Goal: Task Accomplishment & Management: Manage account settings

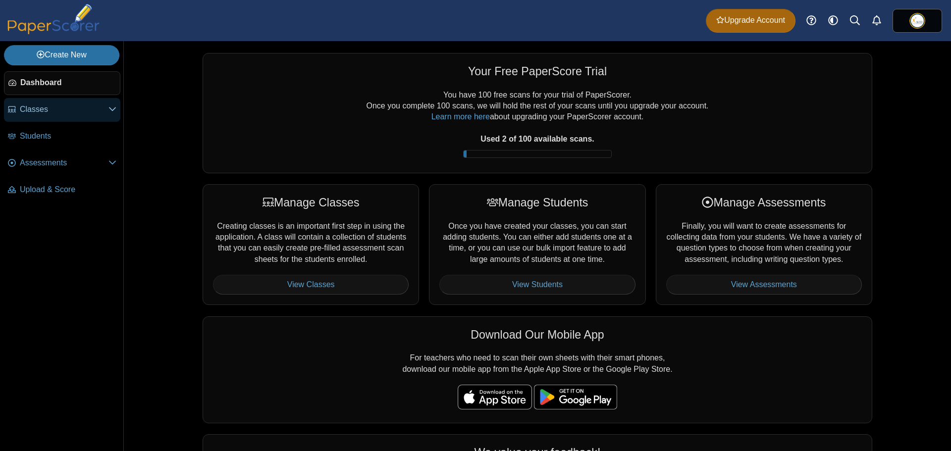
click at [90, 118] on link "Classes" at bounding box center [62, 110] width 116 height 24
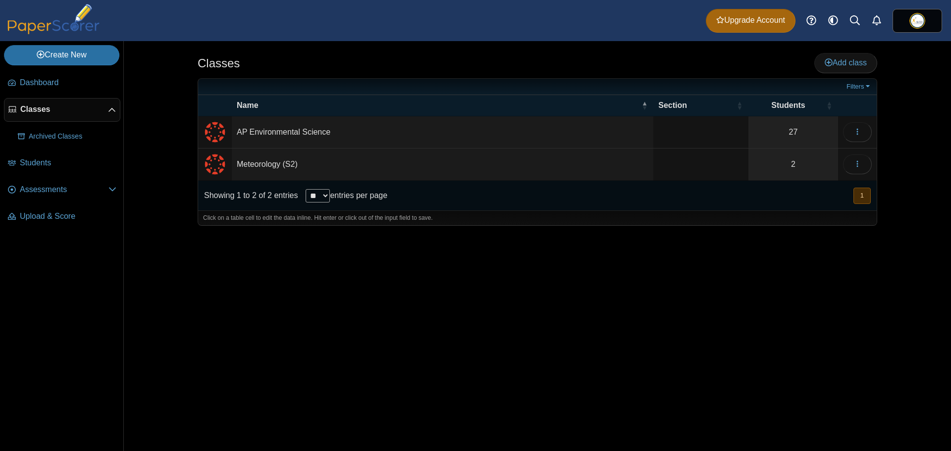
click at [732, 263] on div "Classes Add class Filters 27" at bounding box center [537, 246] width 743 height 410
click at [858, 135] on icon "button" at bounding box center [858, 132] width 8 height 8
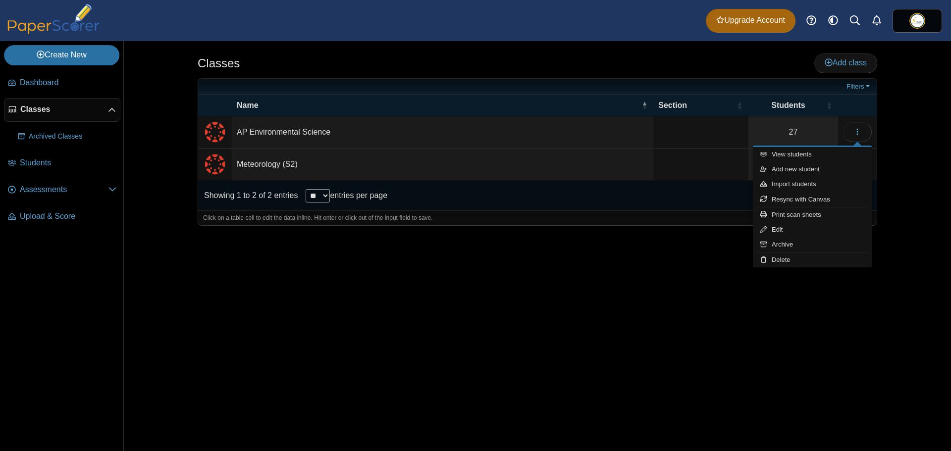
click at [453, 130] on td "AP Environmental Science" at bounding box center [443, 132] width 422 height 32
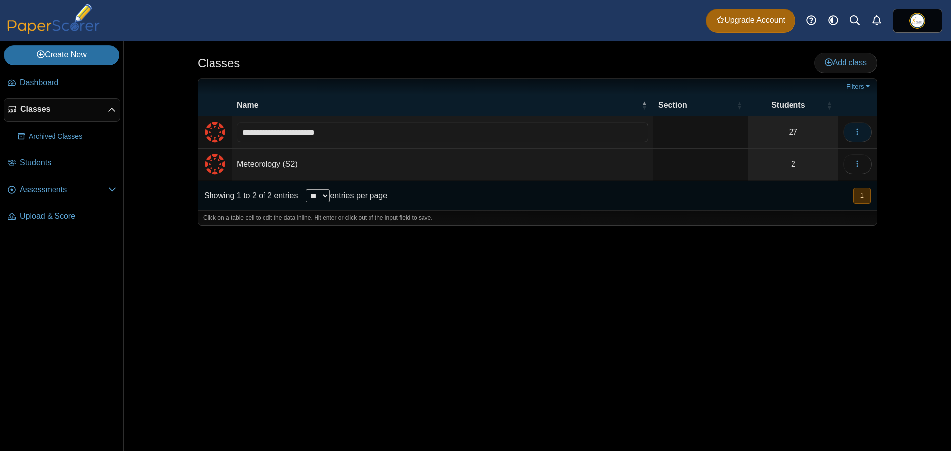
click at [861, 140] on button "button" at bounding box center [857, 132] width 29 height 20
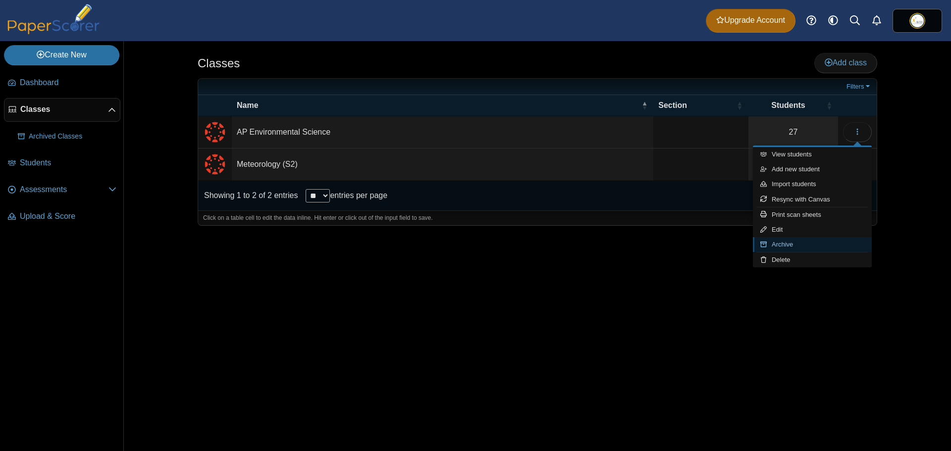
click at [811, 244] on link "Archive" at bounding box center [812, 244] width 119 height 15
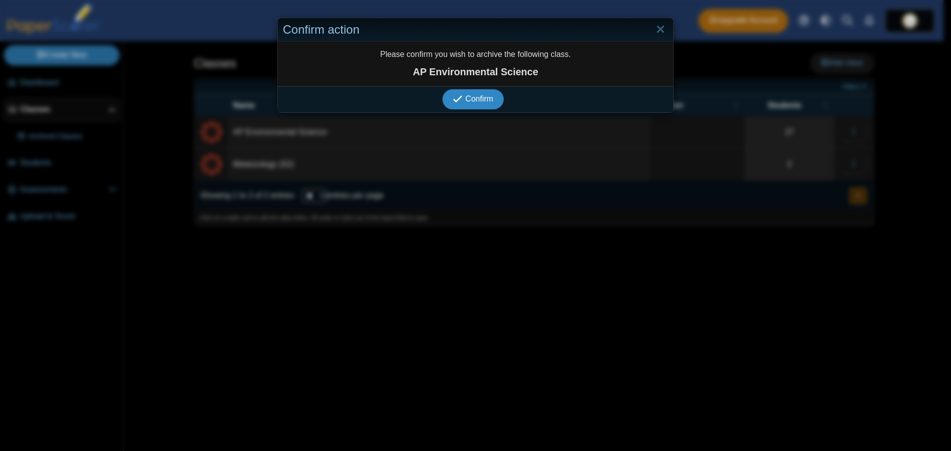
click at [453, 105] on icon "submit" at bounding box center [459, 99] width 12 height 11
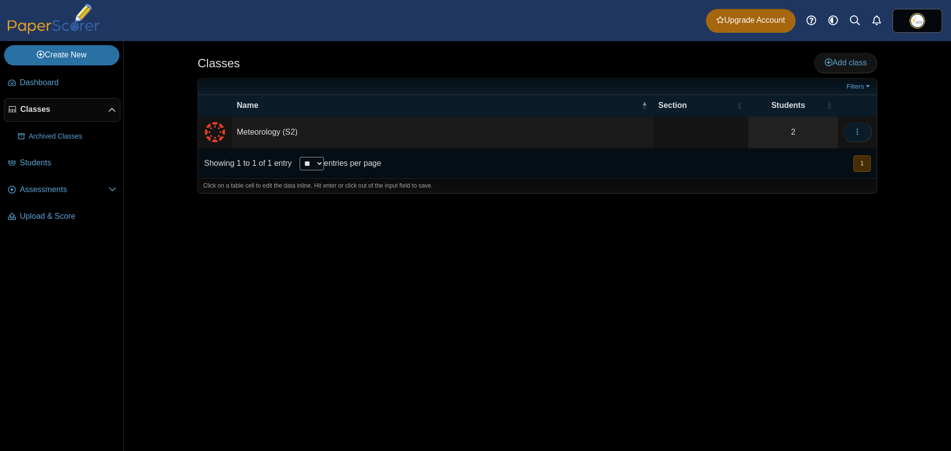
click at [855, 123] on button "button" at bounding box center [857, 132] width 29 height 20
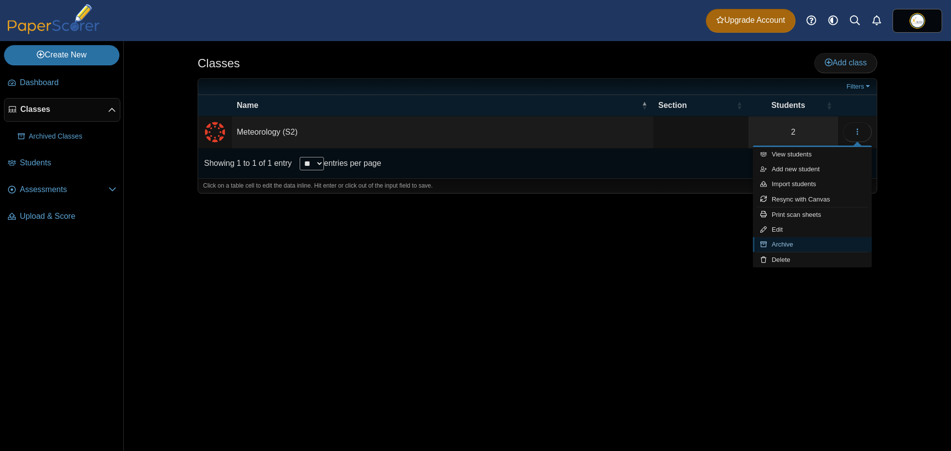
click at [790, 248] on link "Archive" at bounding box center [812, 244] width 119 height 15
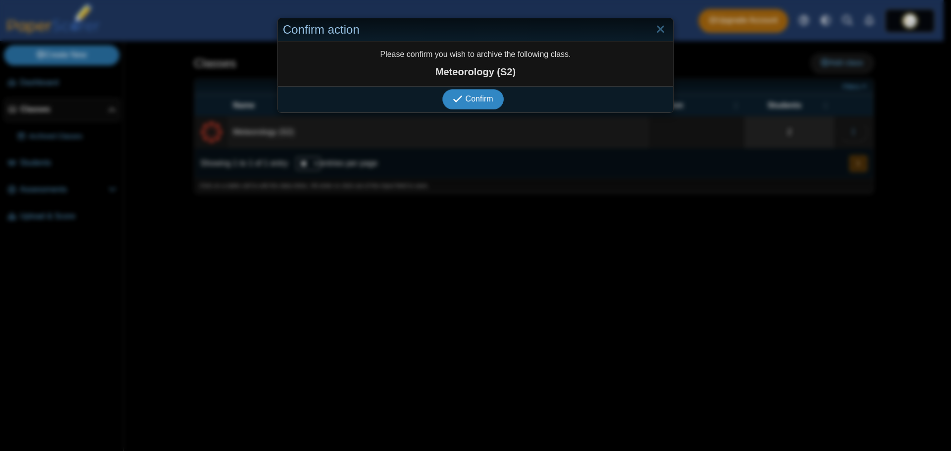
click at [475, 101] on span "Confirm" at bounding box center [480, 99] width 28 height 8
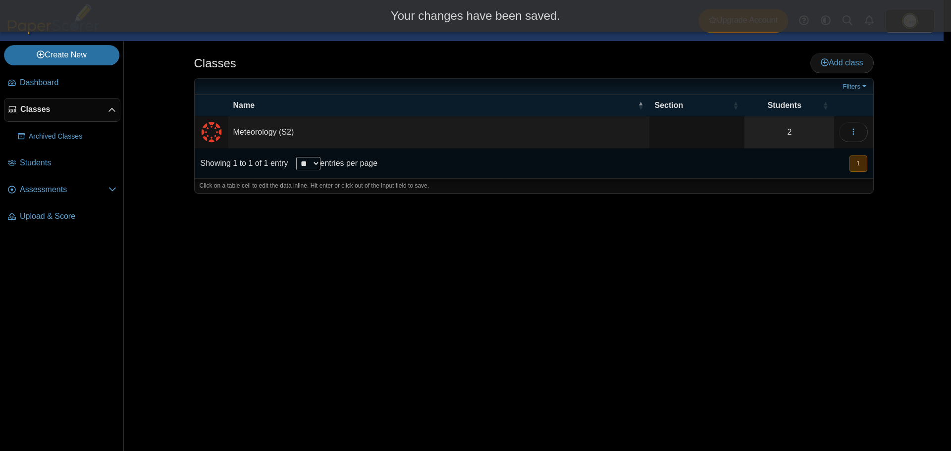
click at [782, 266] on div "Classes Add class Filters 2" at bounding box center [534, 246] width 743 height 410
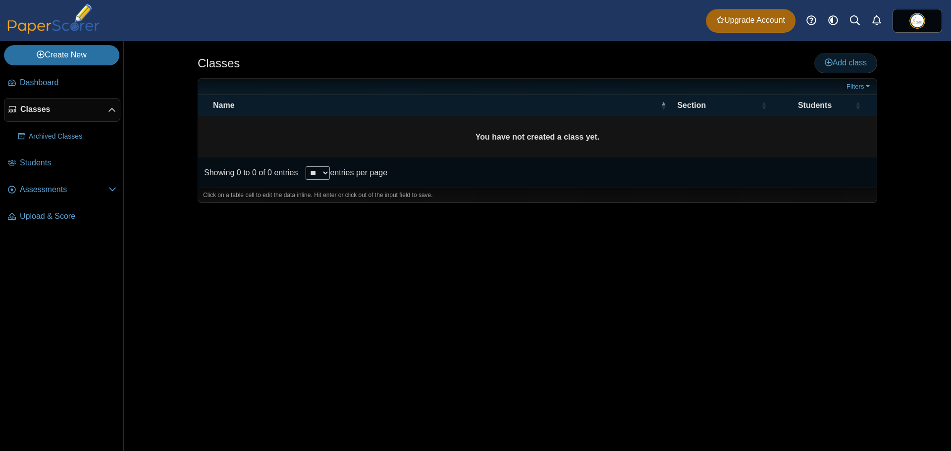
click at [843, 62] on span "Add class" at bounding box center [846, 62] width 42 height 8
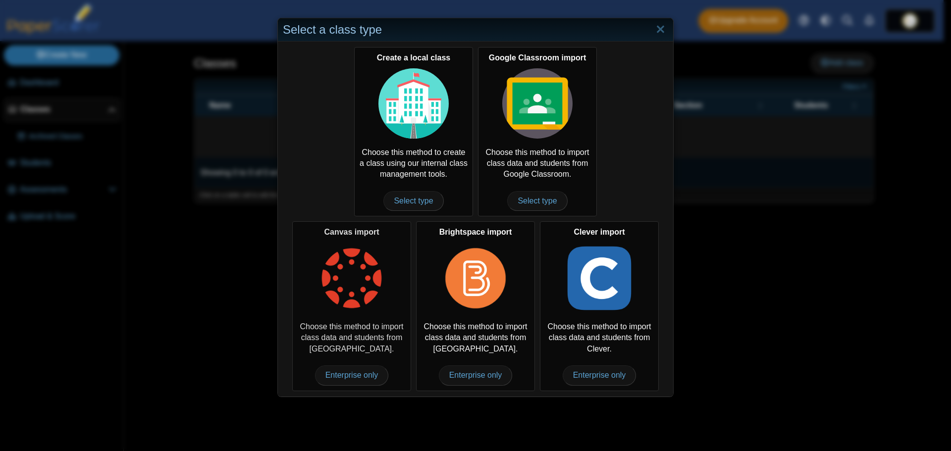
click at [345, 290] on img at bounding box center [352, 278] width 70 height 70
click at [358, 374] on span "Enterprise only" at bounding box center [352, 376] width 74 height 20
click at [349, 371] on span "Enterprise only" at bounding box center [352, 376] width 74 height 20
click at [355, 380] on span "Enterprise only" at bounding box center [352, 376] width 74 height 20
click at [361, 319] on div "Canvas import Choose this method to import class data and students from Canvas.…" at bounding box center [351, 305] width 119 height 169
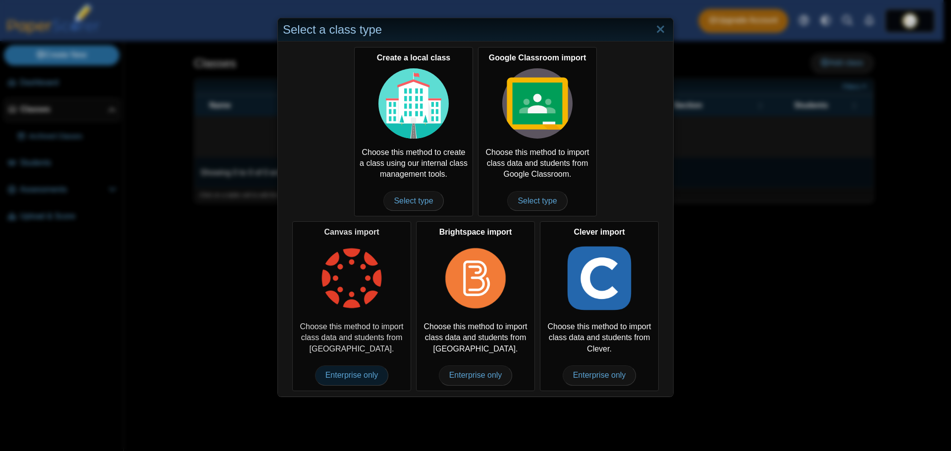
click at [334, 381] on span "Enterprise only" at bounding box center [352, 376] width 74 height 20
click at [347, 281] on img at bounding box center [352, 278] width 70 height 70
click at [667, 33] on div "Select a class type" at bounding box center [475, 29] width 395 height 23
click at [662, 31] on link "Close" at bounding box center [660, 29] width 15 height 17
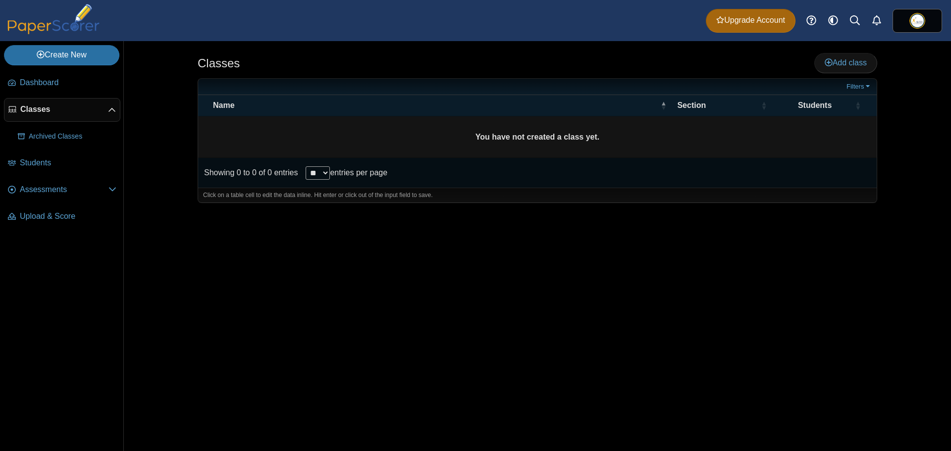
click at [753, 248] on div "Classes Add class Filters ** **" at bounding box center [537, 246] width 743 height 410
click at [922, 19] on img at bounding box center [918, 21] width 16 height 16
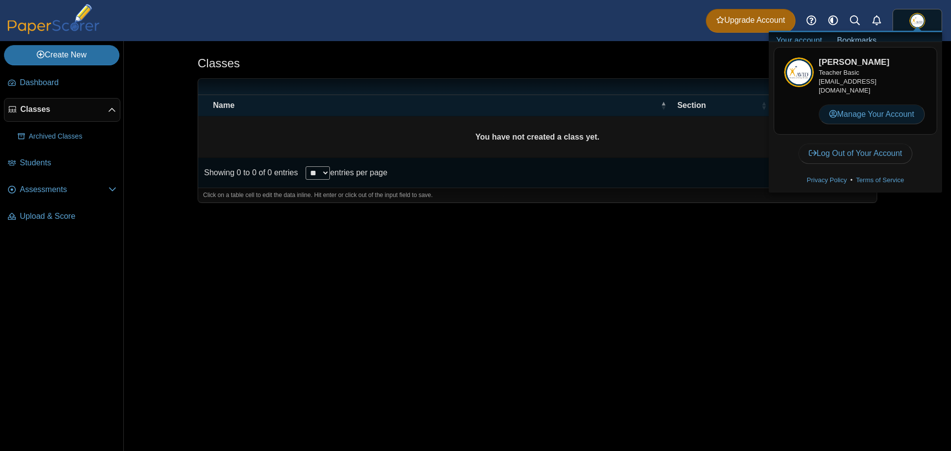
click at [875, 111] on link "Manage Your Account" at bounding box center [872, 115] width 106 height 20
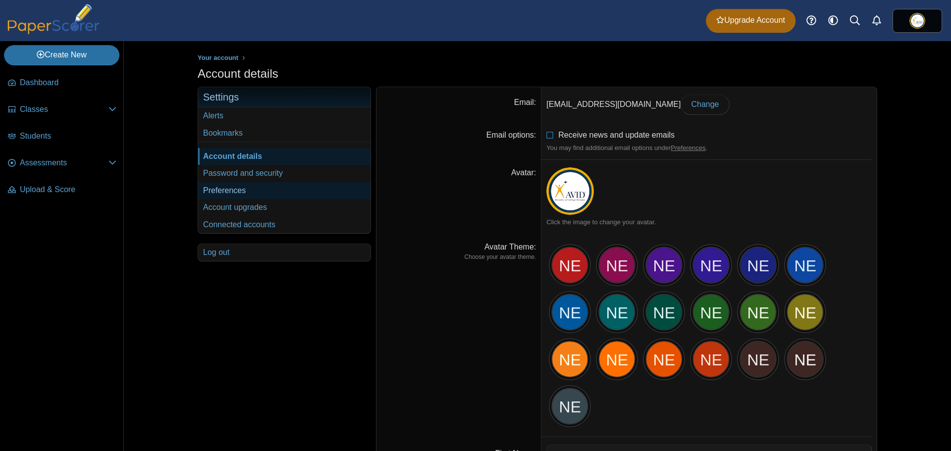
click at [246, 194] on link "Preferences" at bounding box center [284, 190] width 172 height 17
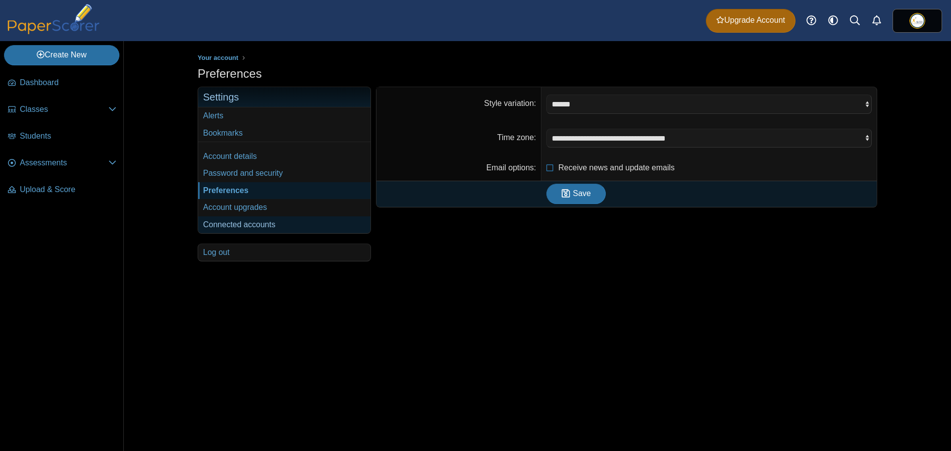
click at [242, 223] on link "Connected accounts" at bounding box center [284, 225] width 172 height 17
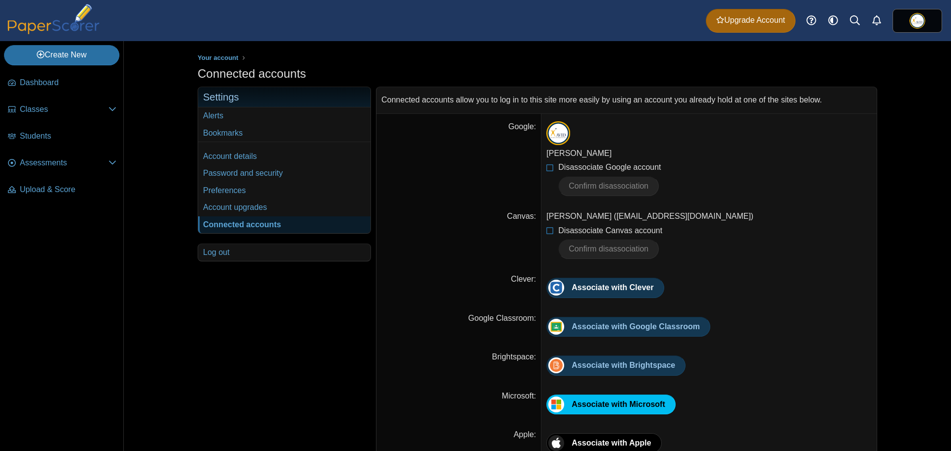
scroll to position [19, 0]
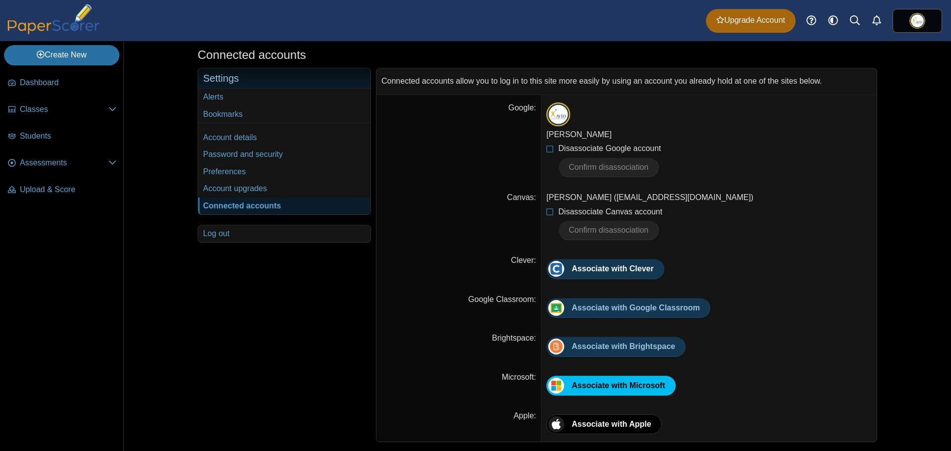
drag, startPoint x: 685, startPoint y: 192, endPoint x: 719, endPoint y: 206, distance: 37.2
click at [701, 193] on div "Nicholas Ebner (nebner@fergflor.org)" at bounding box center [710, 197] width 326 height 11
click at [719, 207] on li "Disassociate Canvas account Confirm disassociation" at bounding box center [710, 224] width 326 height 34
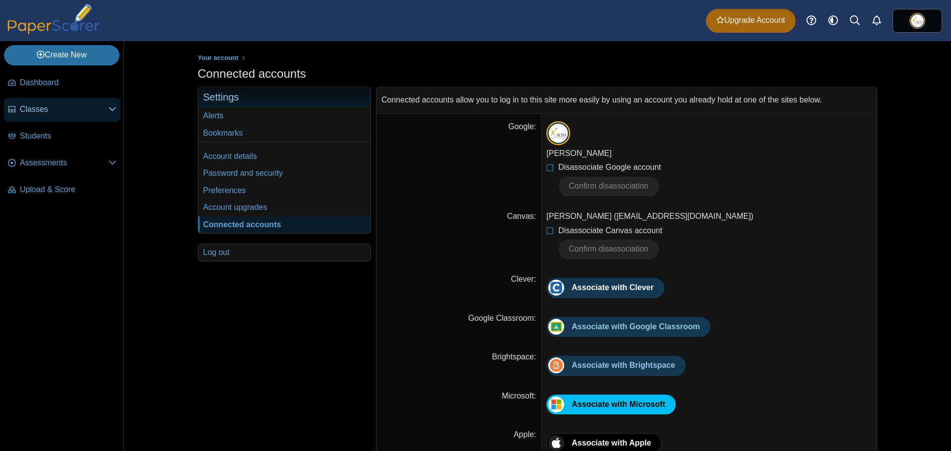
click at [51, 100] on link "Classes" at bounding box center [62, 110] width 116 height 24
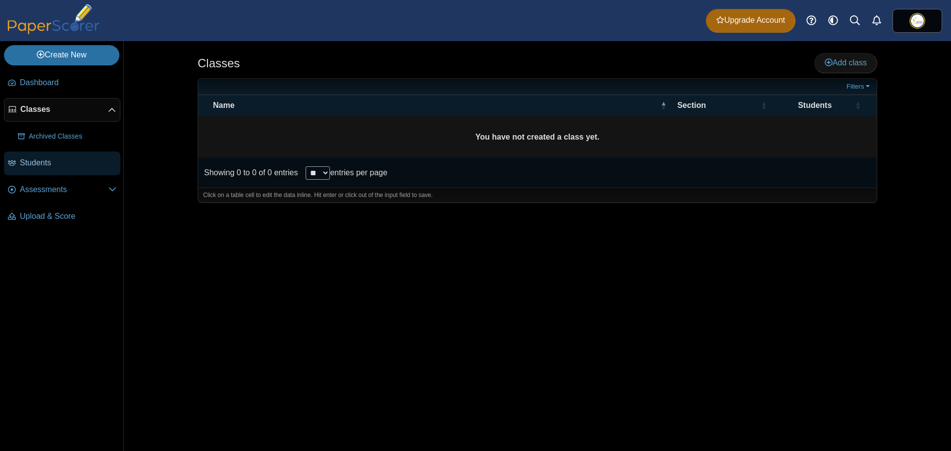
click at [64, 155] on link "Students" at bounding box center [62, 164] width 116 height 24
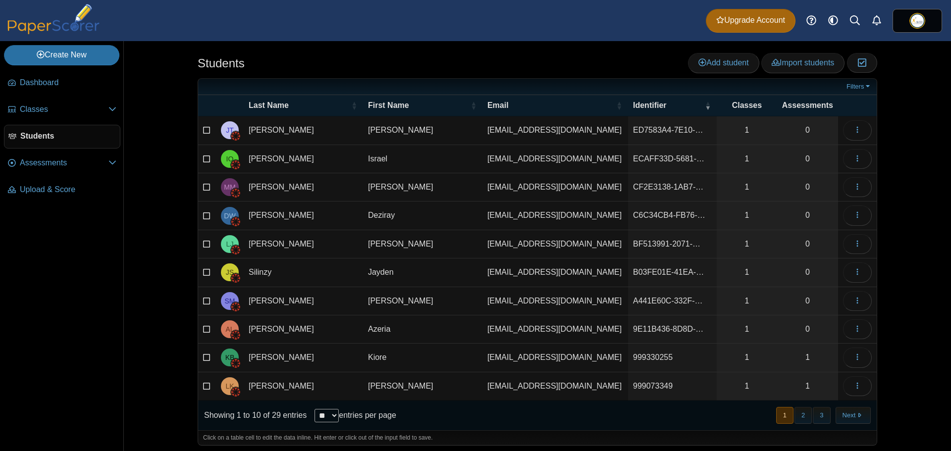
scroll to position [4, 0]
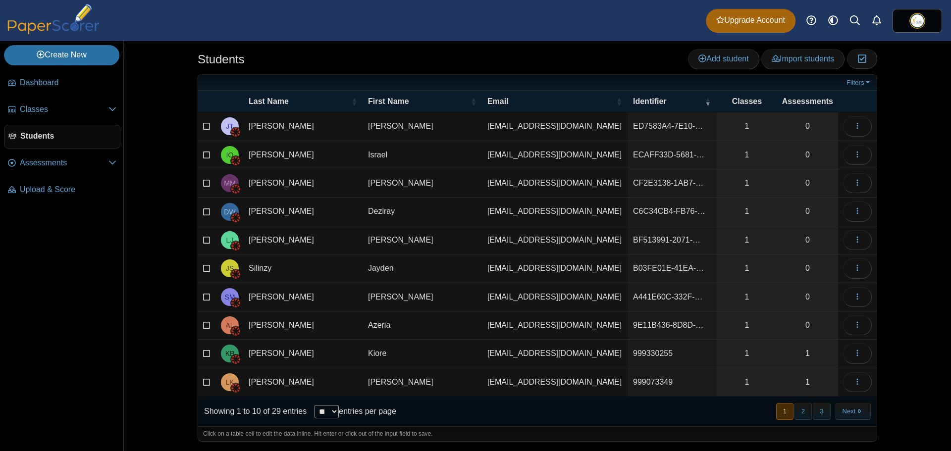
click at [32, 150] on li "Students" at bounding box center [62, 138] width 116 height 27
click at [39, 182] on link "Upload & Score" at bounding box center [62, 190] width 116 height 24
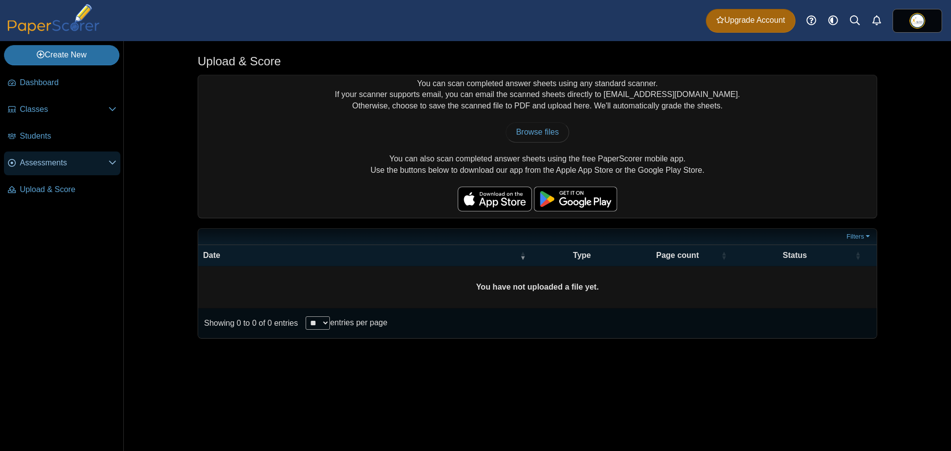
click at [42, 155] on link "Assessments" at bounding box center [62, 164] width 116 height 24
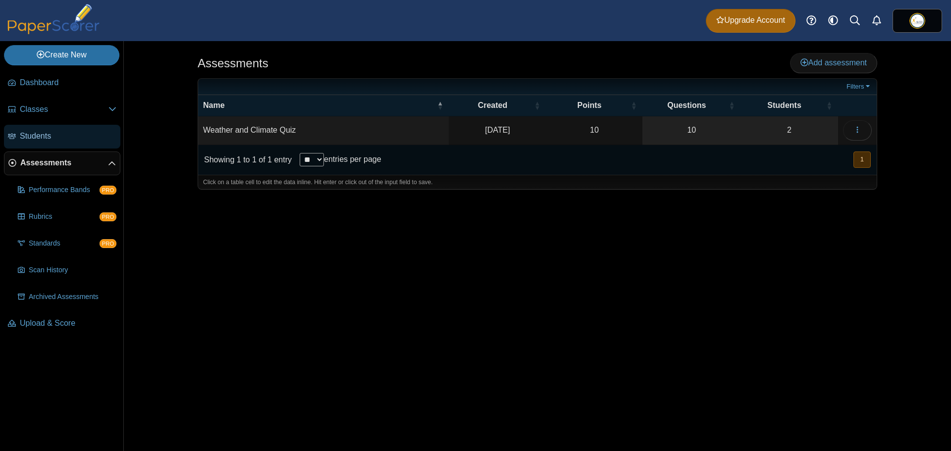
click at [34, 138] on span "Students" at bounding box center [68, 136] width 97 height 11
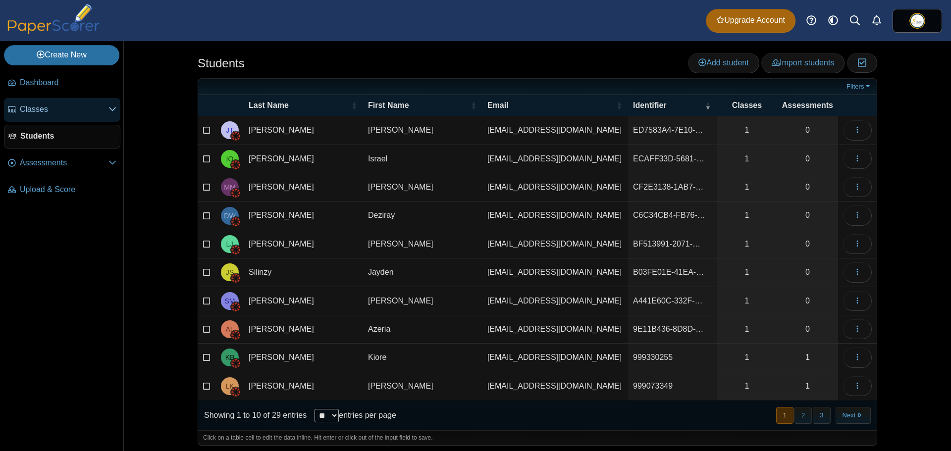
click at [45, 98] on link "Classes" at bounding box center [62, 110] width 116 height 24
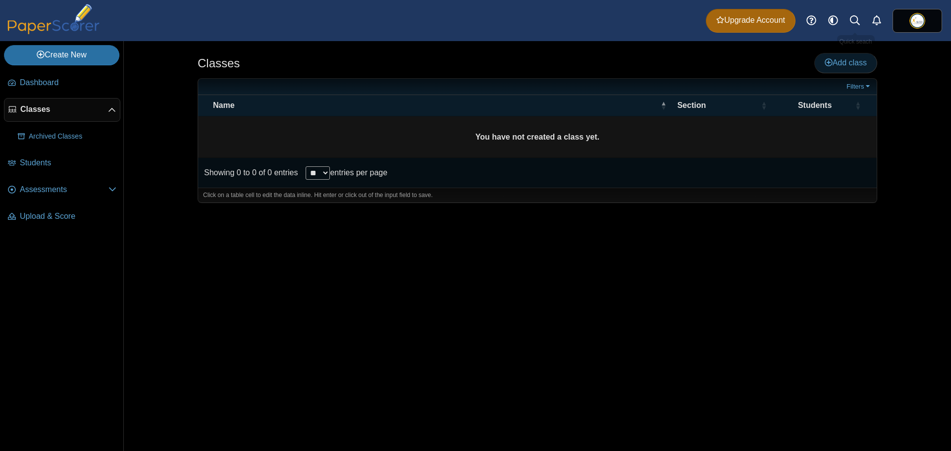
click at [851, 65] on span "Add class" at bounding box center [846, 62] width 42 height 8
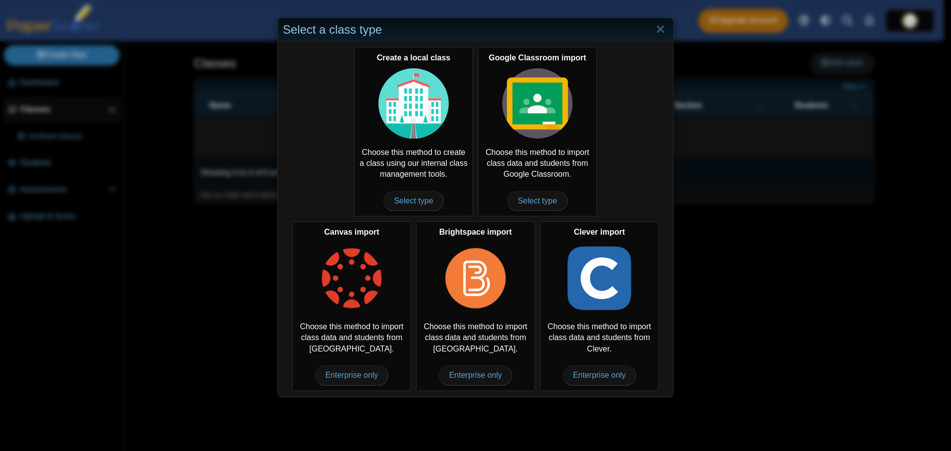
click at [760, 288] on div "Select a class type Create a local class Choose this method to create a class u…" at bounding box center [475, 225] width 951 height 451
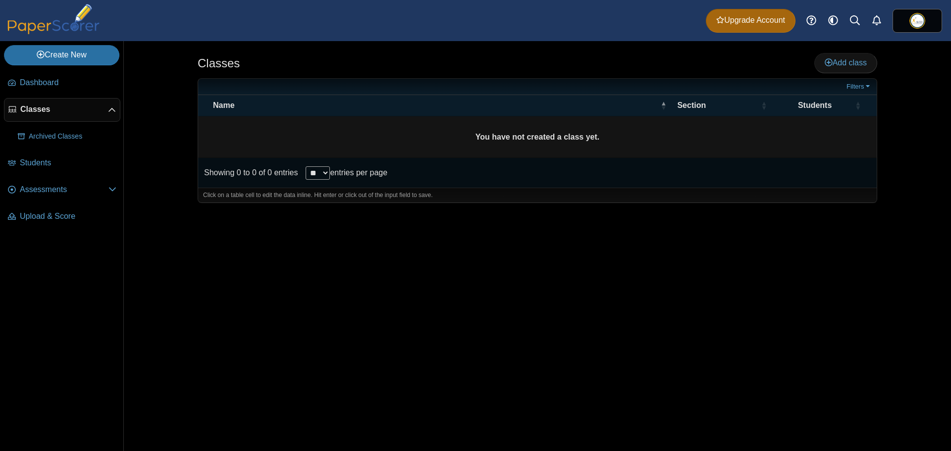
click at [291, 129] on td "You have not created a class yet." at bounding box center [537, 137] width 679 height 42
click at [56, 128] on link "Archived Classes" at bounding box center [67, 137] width 107 height 24
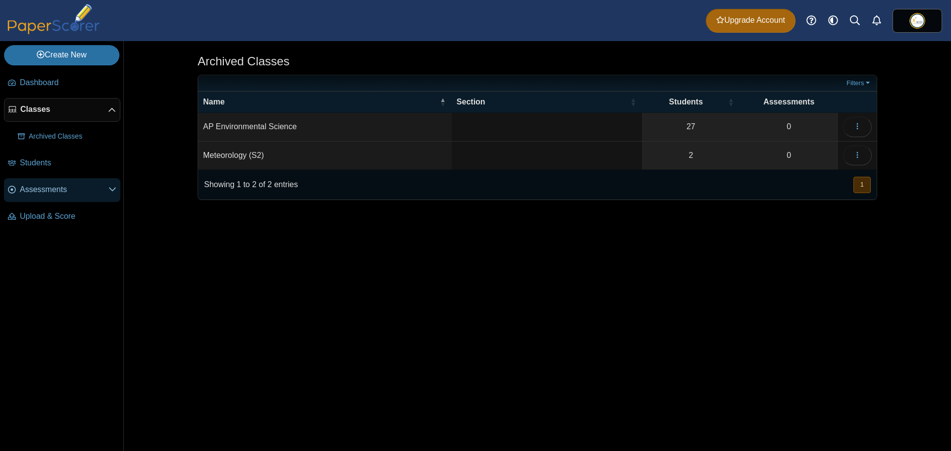
click at [53, 187] on span "Assessments" at bounding box center [64, 189] width 89 height 11
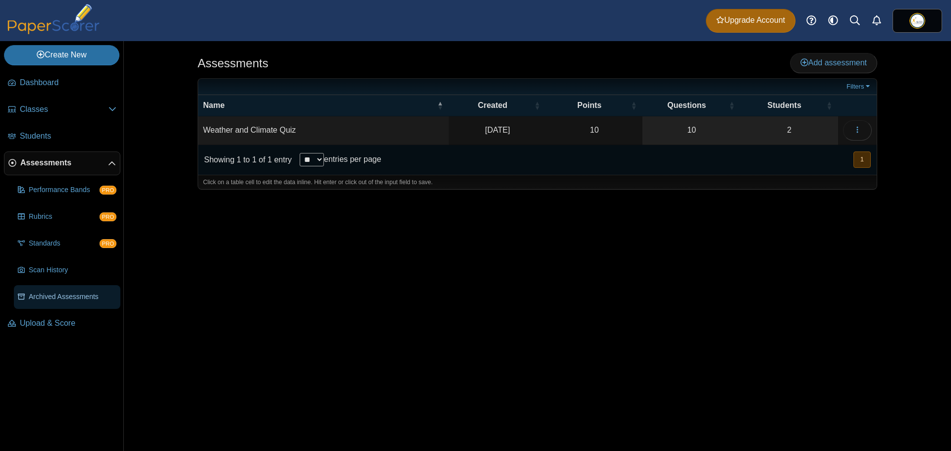
click at [84, 299] on span "Archived Assessments" at bounding box center [73, 297] width 88 height 10
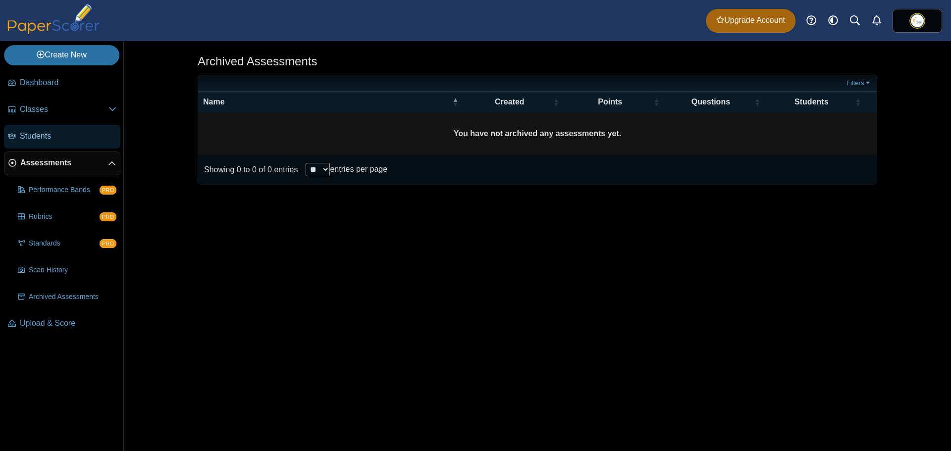
click at [49, 135] on span "Students" at bounding box center [68, 136] width 97 height 11
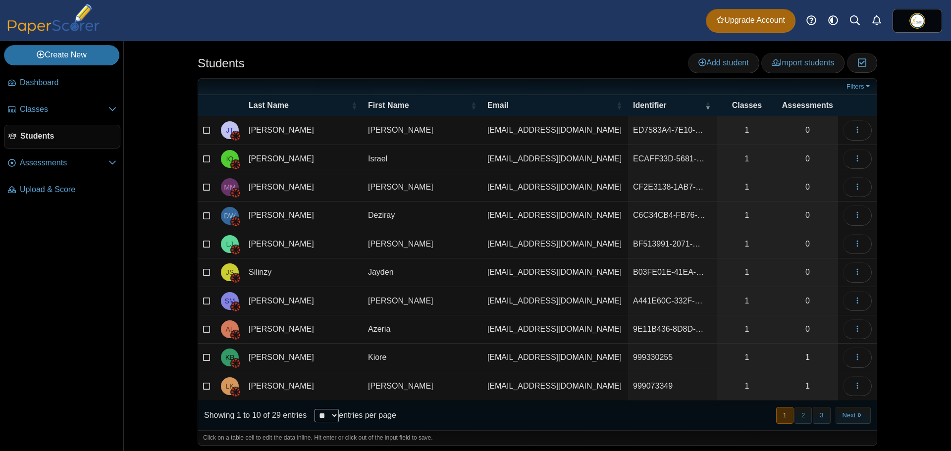
click at [198, 125] on td at bounding box center [207, 130] width 18 height 28
click at [203, 127] on icon at bounding box center [207, 129] width 8 height 7
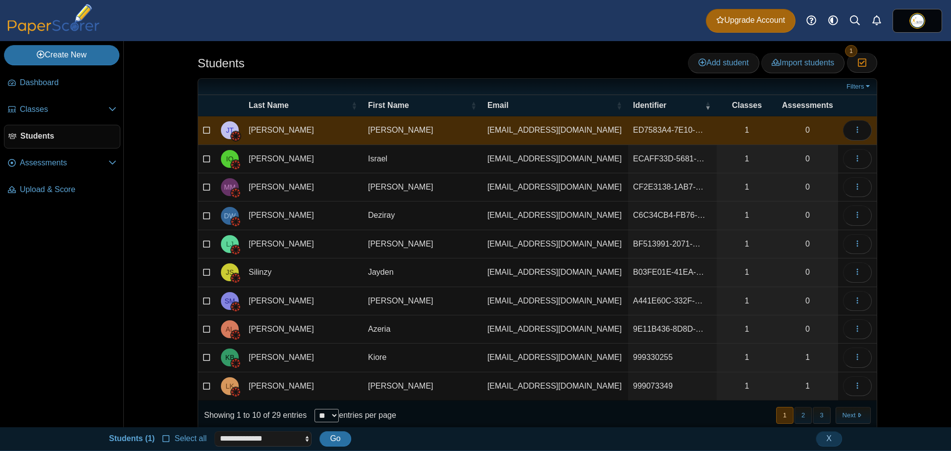
click at [204, 158] on icon at bounding box center [207, 157] width 8 height 7
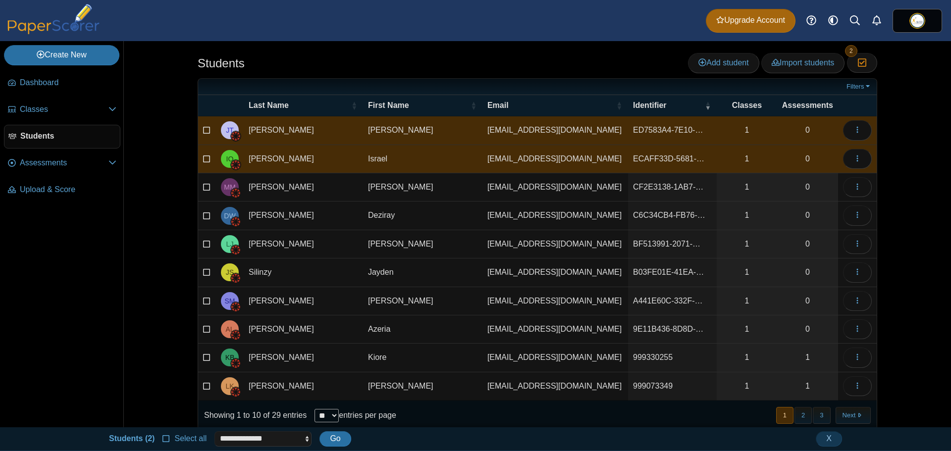
click at [203, 182] on label at bounding box center [207, 187] width 8 height 11
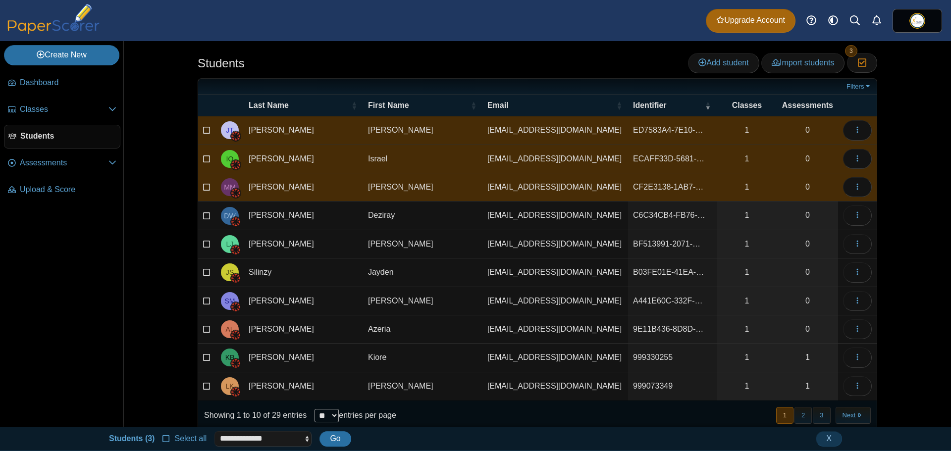
click at [202, 209] on td at bounding box center [207, 216] width 18 height 28
click at [205, 231] on td at bounding box center [207, 244] width 18 height 28
click at [203, 218] on icon at bounding box center [207, 214] width 8 height 7
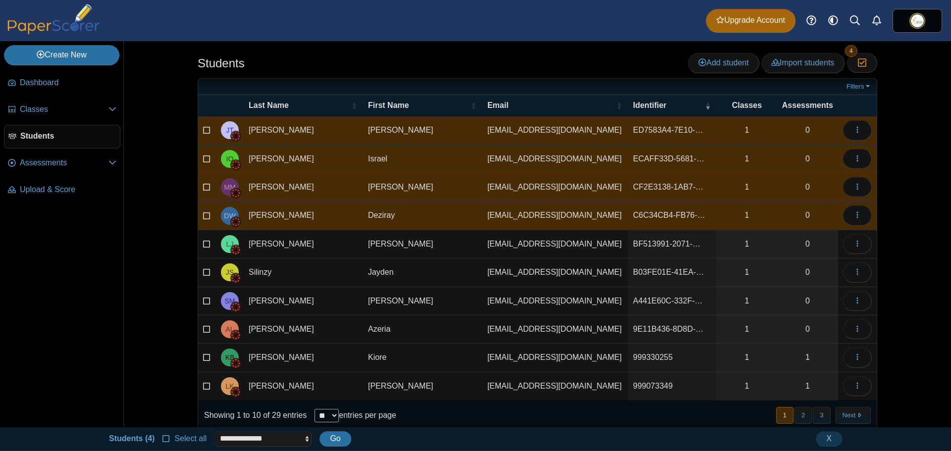
click at [199, 252] on td at bounding box center [207, 244] width 18 height 28
click at [203, 246] on icon at bounding box center [207, 242] width 8 height 7
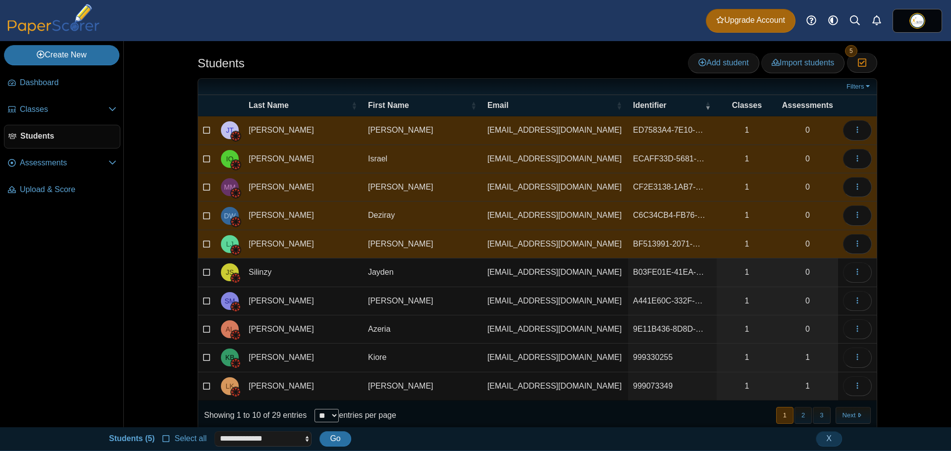
click at [207, 273] on icon at bounding box center [207, 271] width 8 height 7
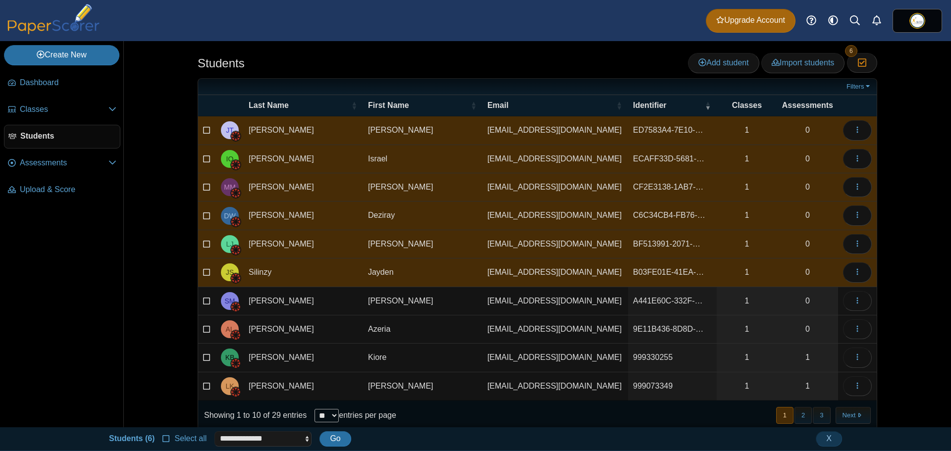
click at [203, 308] on td at bounding box center [207, 301] width 18 height 28
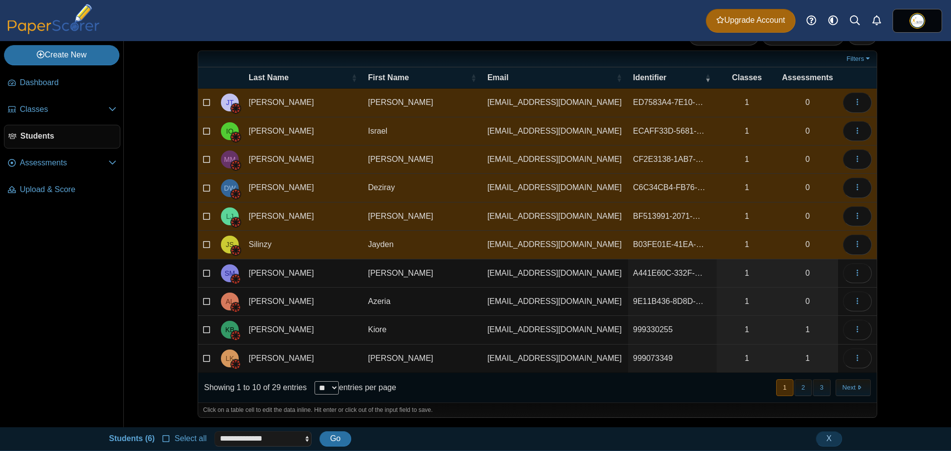
click at [203, 358] on icon at bounding box center [207, 357] width 8 height 7
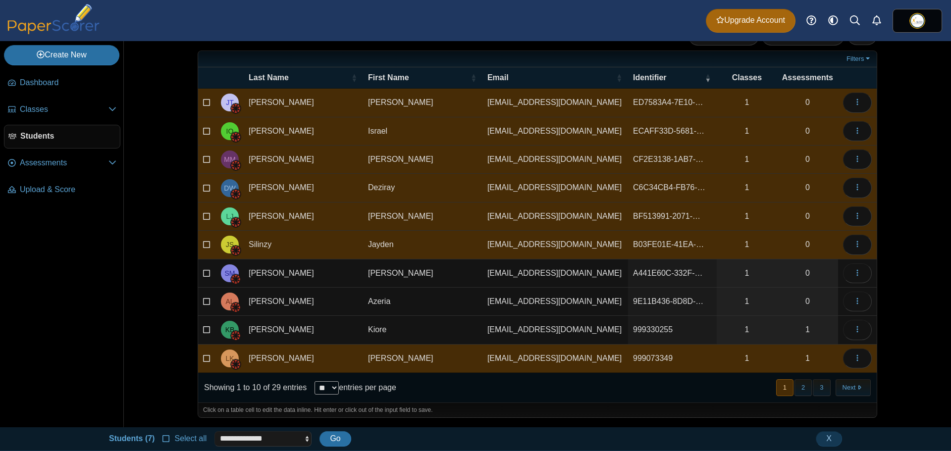
click at [203, 327] on icon at bounding box center [207, 329] width 8 height 7
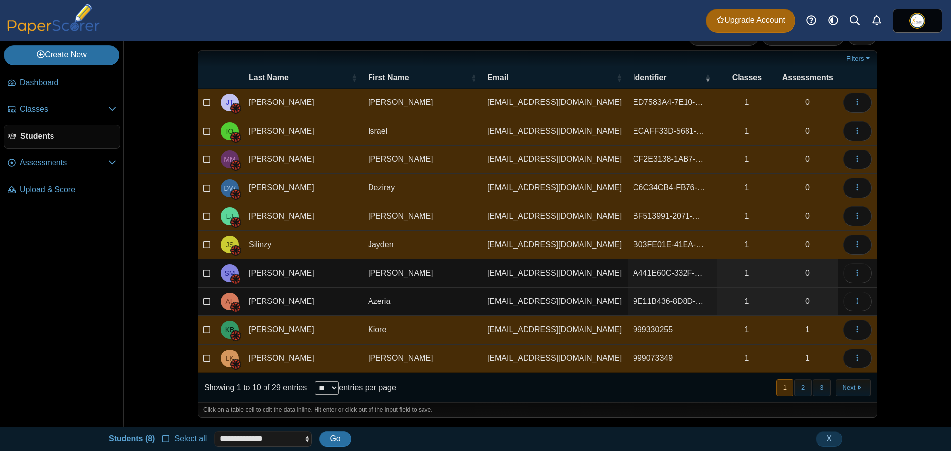
click at [203, 303] on icon at bounding box center [207, 300] width 8 height 7
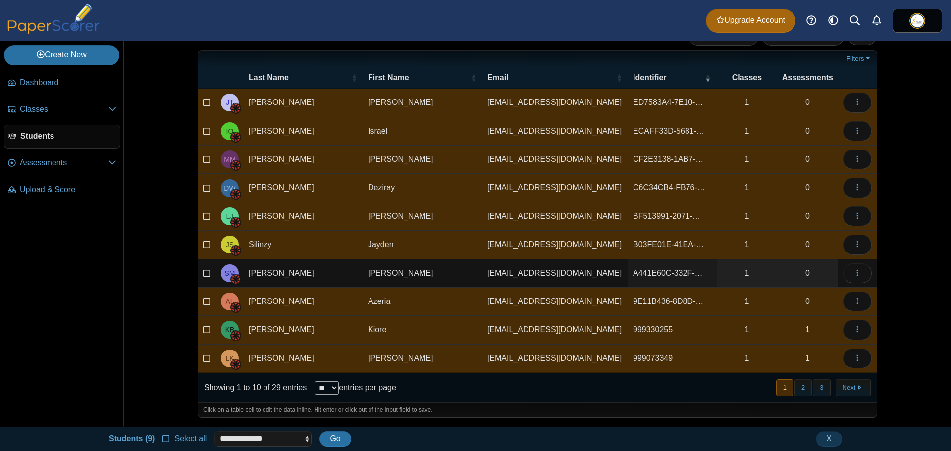
click at [203, 271] on icon at bounding box center [207, 272] width 8 height 7
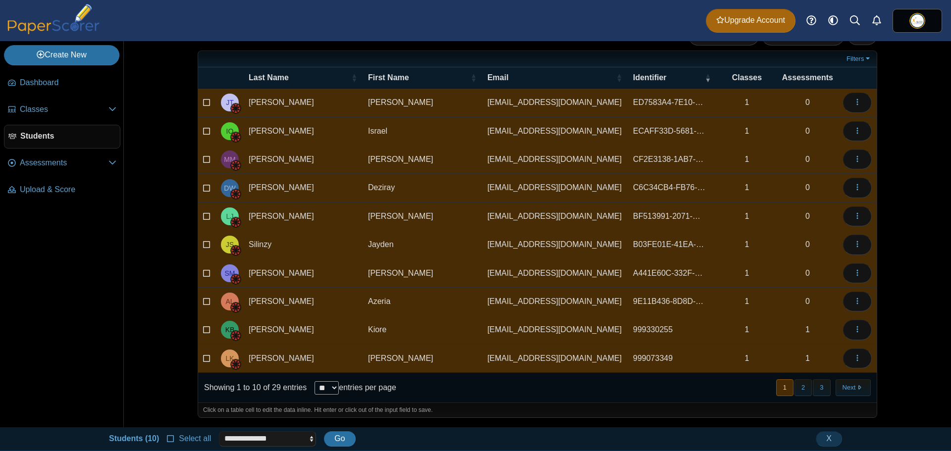
click at [270, 449] on div "**********" at bounding box center [475, 440] width 951 height 24
click at [272, 440] on select "**********" at bounding box center [267, 439] width 97 height 15
select select "******"
click at [219, 432] on select "**********" at bounding box center [267, 439] width 97 height 15
click at [334, 442] on span "Go" at bounding box center [339, 439] width 10 height 8
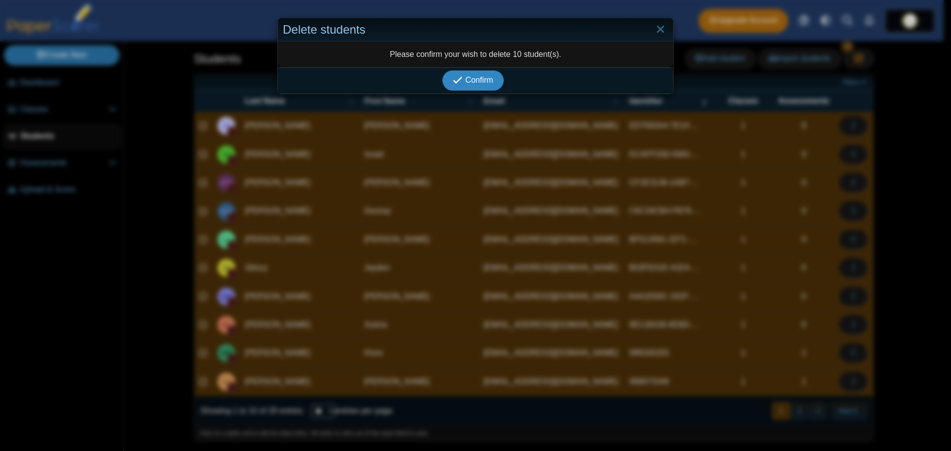
scroll to position [4, 0]
click at [481, 87] on button "Confirm" at bounding box center [472, 80] width 61 height 20
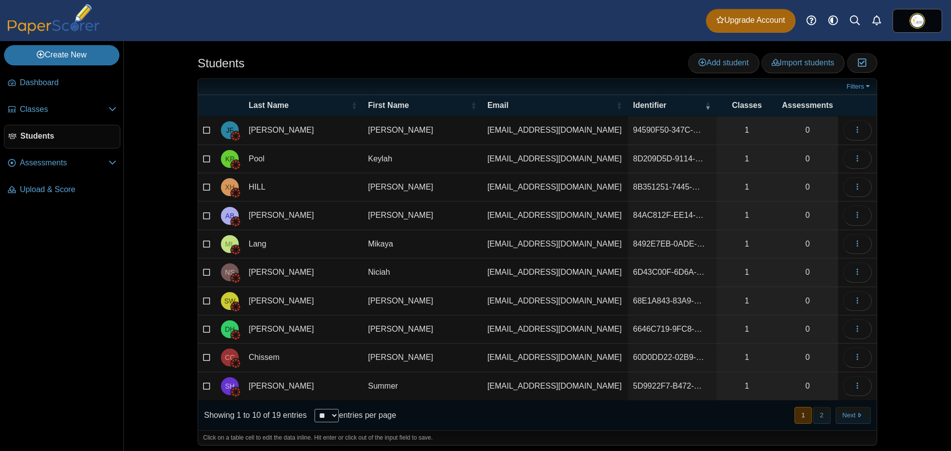
click at [203, 130] on icon at bounding box center [207, 129] width 8 height 7
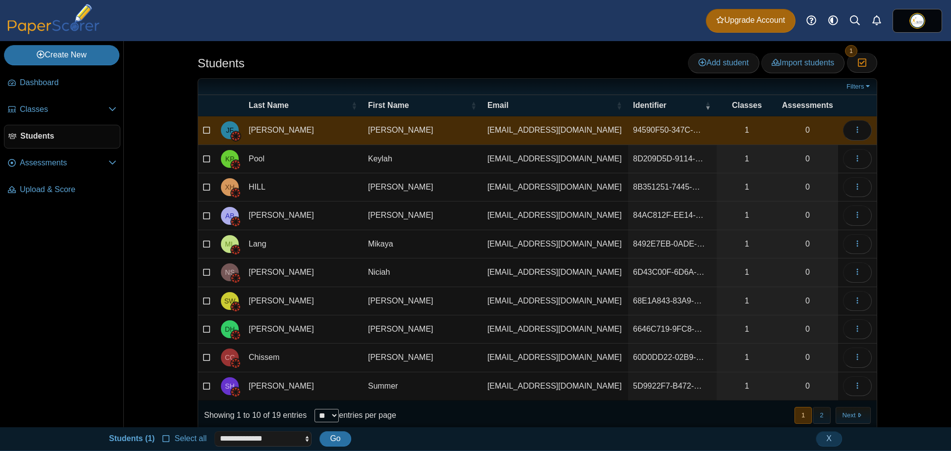
click at [207, 156] on icon at bounding box center [207, 157] width 8 height 7
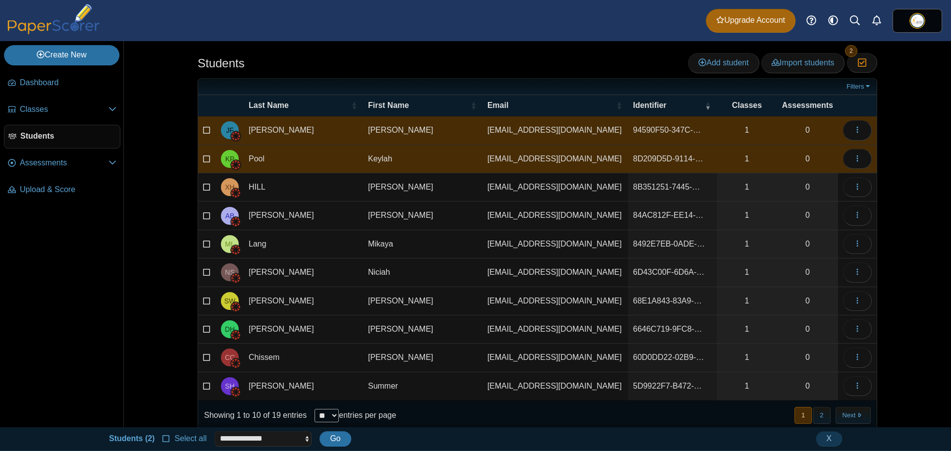
click at [340, 197] on td "HILL" at bounding box center [303, 187] width 119 height 28
click at [205, 183] on icon at bounding box center [207, 186] width 8 height 7
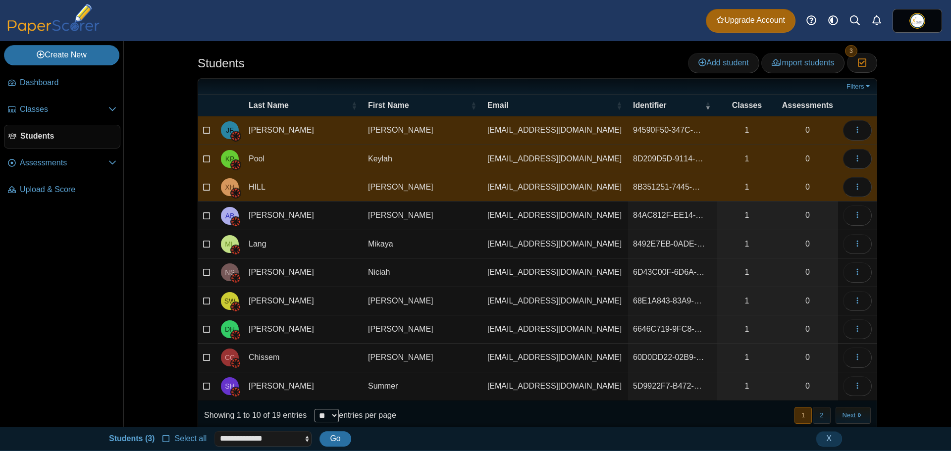
click at [205, 214] on icon at bounding box center [207, 214] width 8 height 7
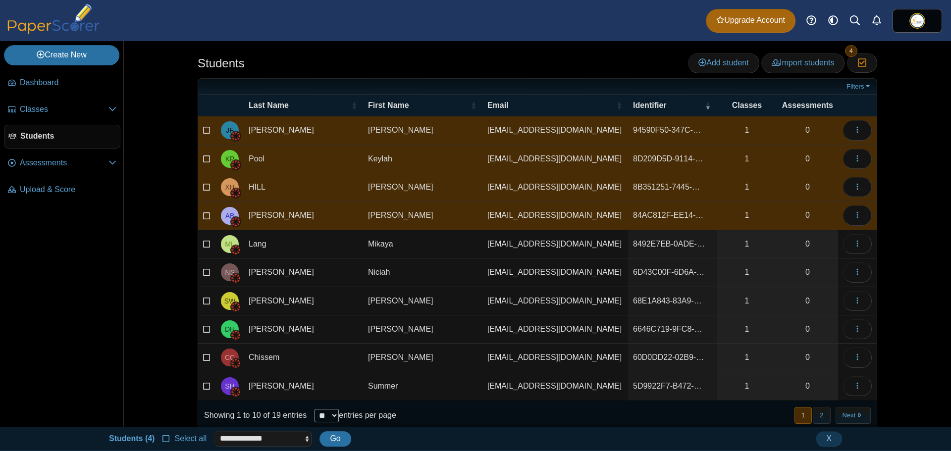
click at [203, 241] on icon at bounding box center [207, 242] width 8 height 7
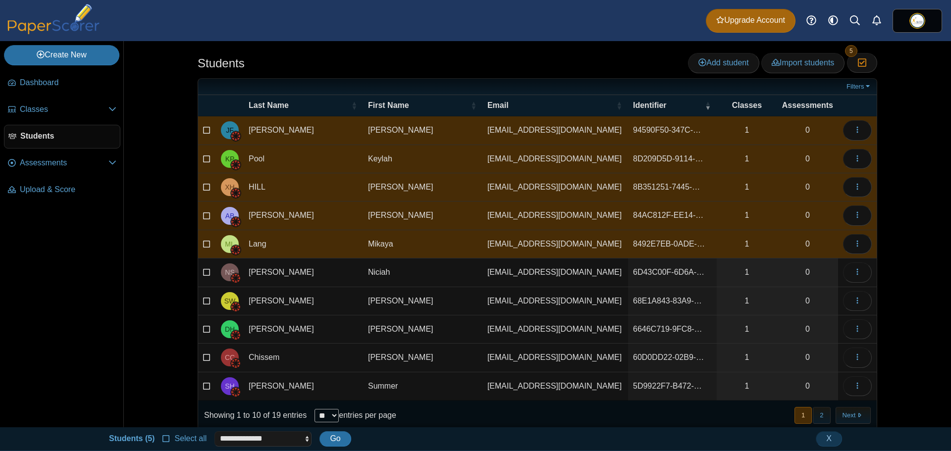
click at [203, 269] on icon at bounding box center [207, 271] width 8 height 7
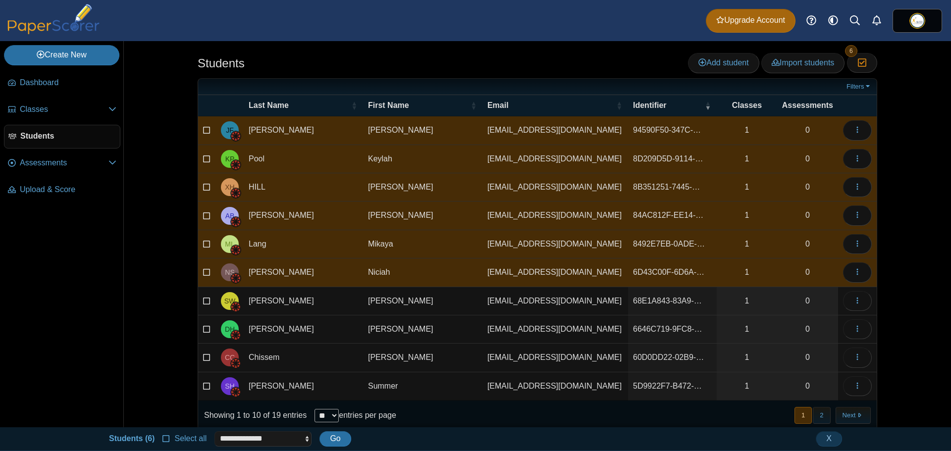
click at [202, 287] on td at bounding box center [207, 301] width 18 height 28
click at [204, 300] on icon at bounding box center [207, 299] width 8 height 7
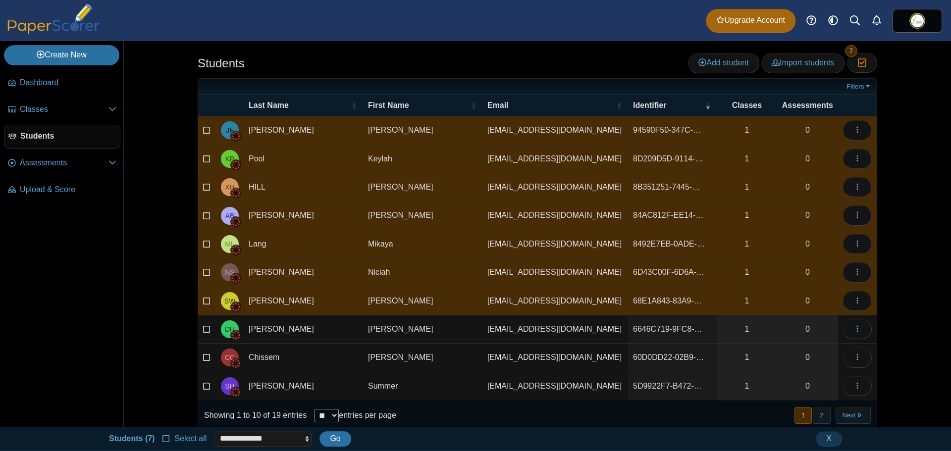
click at [203, 325] on icon at bounding box center [207, 328] width 8 height 7
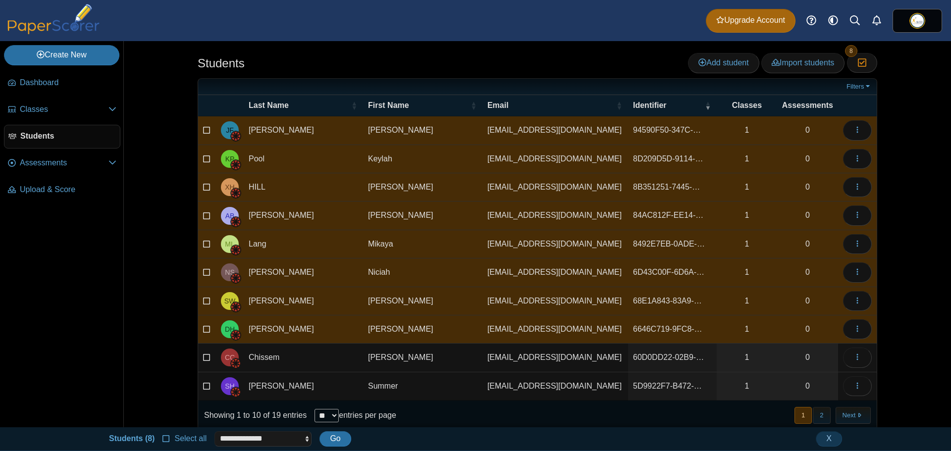
click at [203, 349] on td at bounding box center [207, 358] width 18 height 28
drag, startPoint x: 200, startPoint y: 378, endPoint x: 201, endPoint y: 393, distance: 14.9
click at [200, 380] on td at bounding box center [207, 387] width 18 height 28
click at [203, 390] on label at bounding box center [207, 386] width 8 height 11
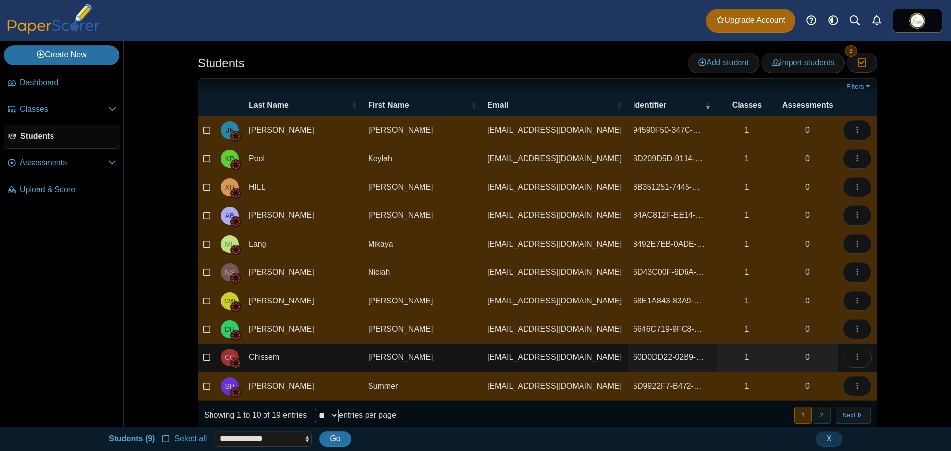
click at [207, 359] on icon at bounding box center [207, 356] width 8 height 7
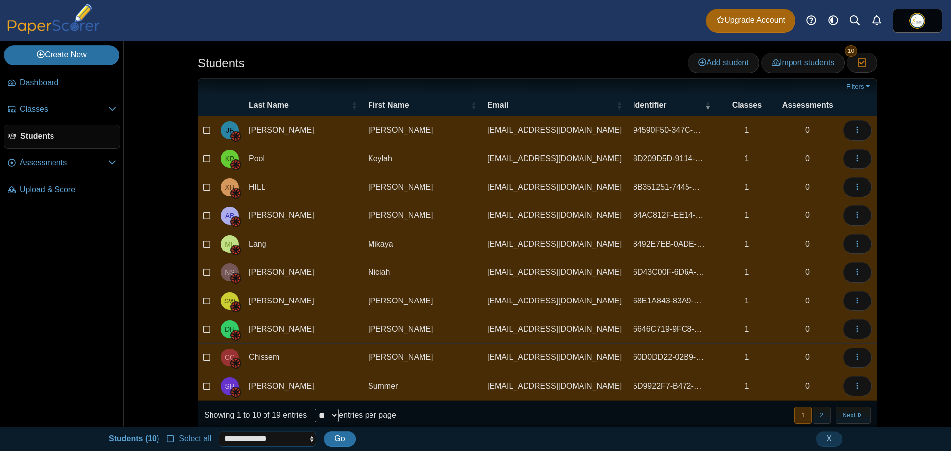
click at [257, 442] on select "**********" at bounding box center [267, 439] width 97 height 15
select select "******"
click at [219, 432] on select "**********" at bounding box center [267, 439] width 97 height 15
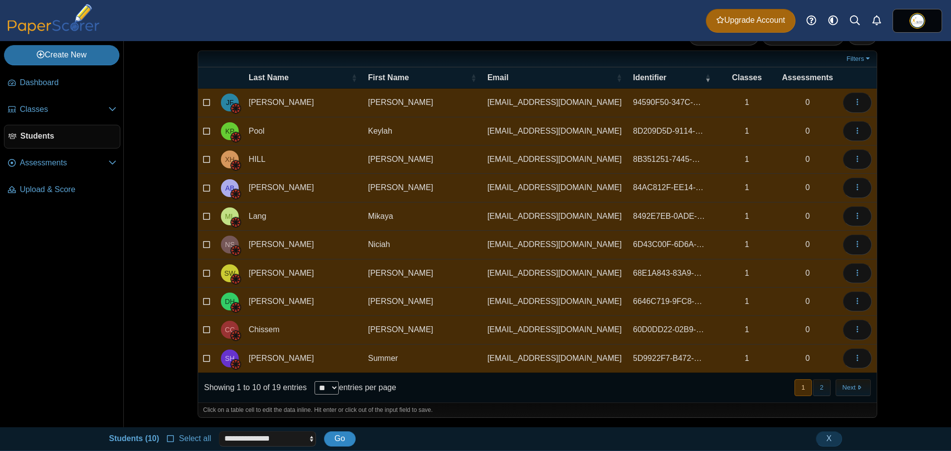
click at [343, 440] on span "Go" at bounding box center [339, 439] width 10 height 8
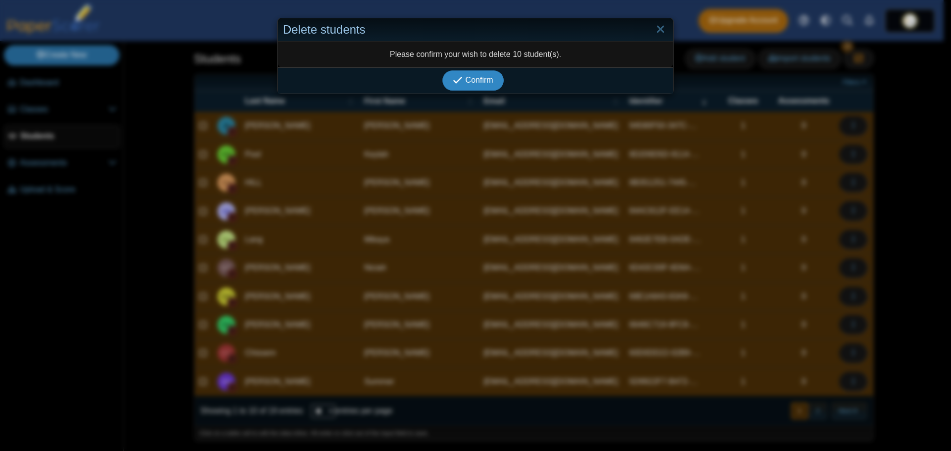
scroll to position [4, 0]
click at [473, 80] on span "Confirm" at bounding box center [480, 80] width 28 height 8
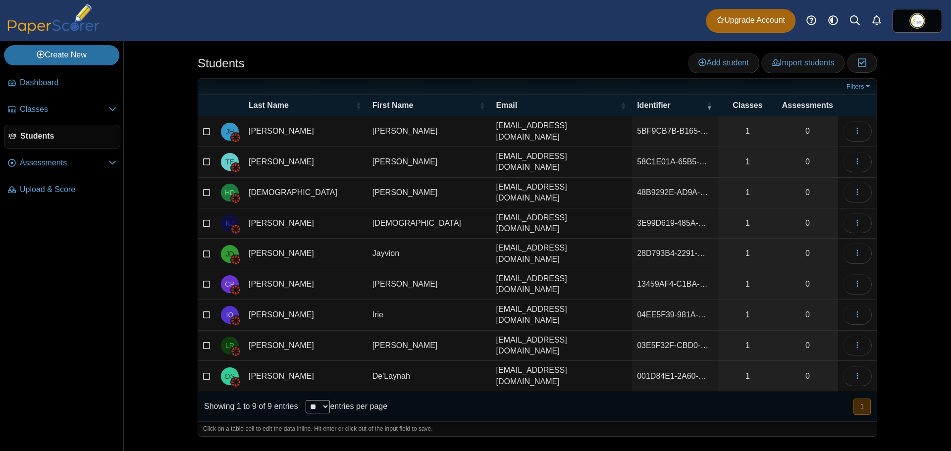
drag, startPoint x: 205, startPoint y: 359, endPoint x: 207, endPoint y: 334, distance: 25.4
click at [205, 372] on icon at bounding box center [207, 375] width 8 height 7
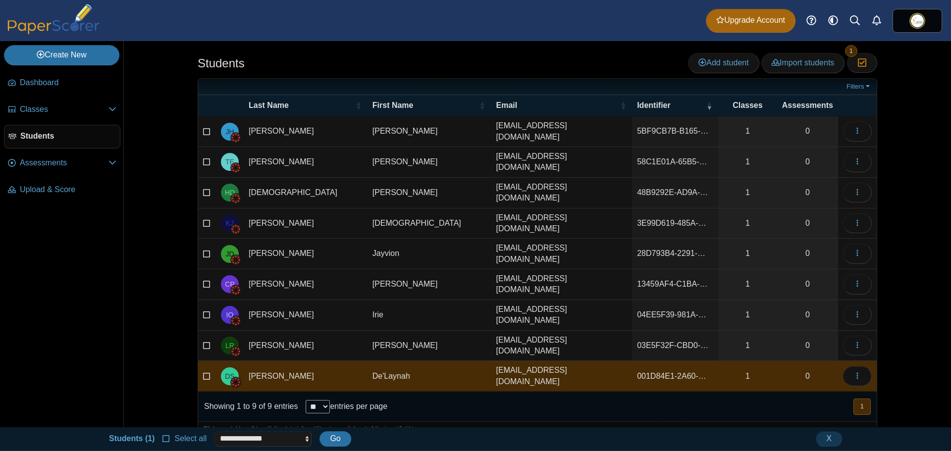
click at [208, 341] on icon at bounding box center [207, 344] width 8 height 7
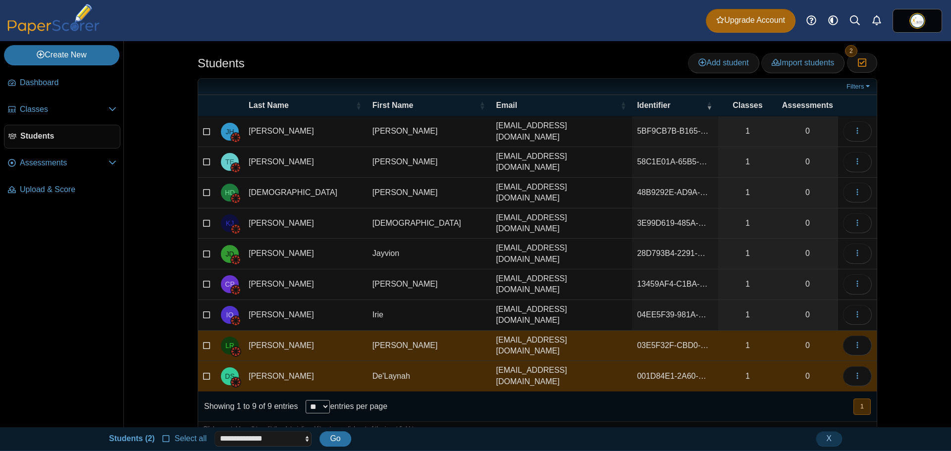
click at [207, 310] on label at bounding box center [207, 315] width 8 height 11
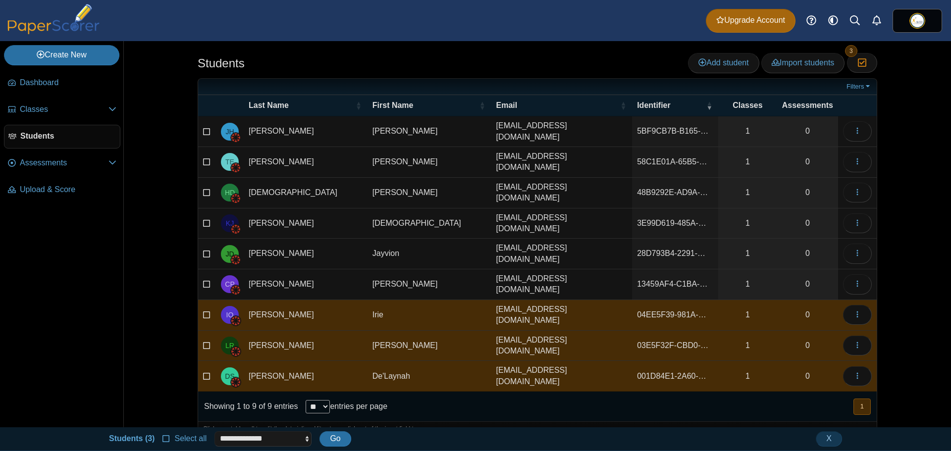
click at [204, 280] on icon at bounding box center [207, 283] width 8 height 7
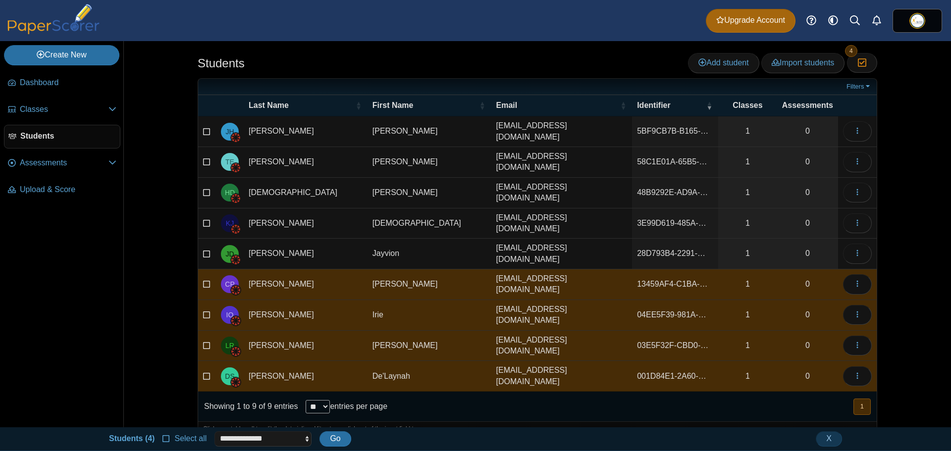
click at [206, 249] on icon at bounding box center [207, 252] width 8 height 7
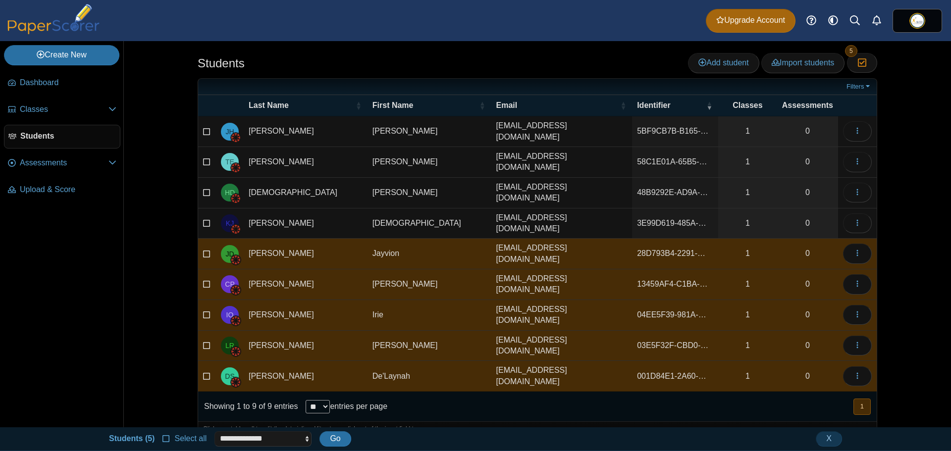
click at [205, 209] on td at bounding box center [207, 224] width 18 height 31
click at [204, 178] on td at bounding box center [207, 193] width 18 height 31
click at [200, 129] on td at bounding box center [207, 131] width 18 height 31
click at [207, 130] on icon at bounding box center [207, 130] width 8 height 7
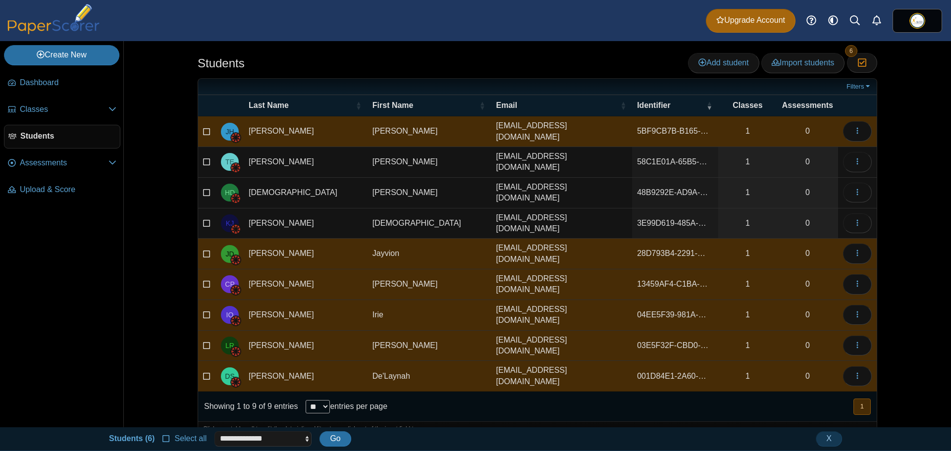
click at [207, 154] on td at bounding box center [207, 162] width 18 height 31
click at [207, 158] on icon at bounding box center [207, 161] width 8 height 7
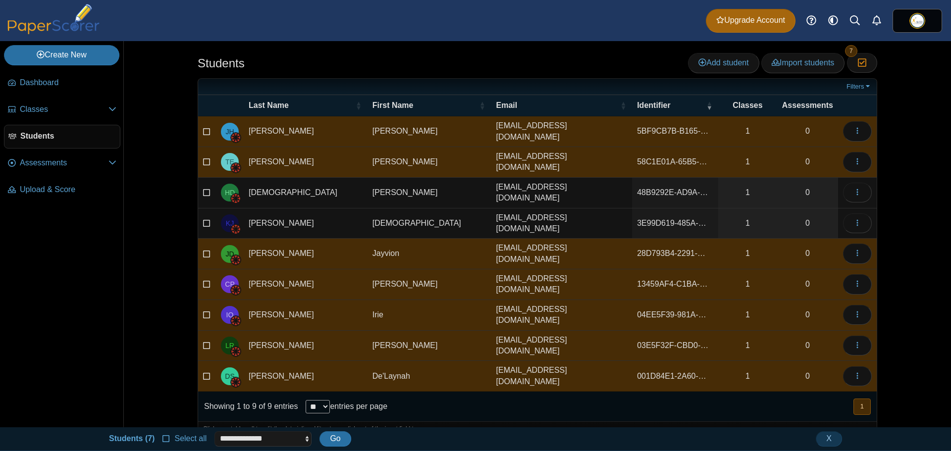
click at [206, 190] on icon at bounding box center [207, 191] width 8 height 7
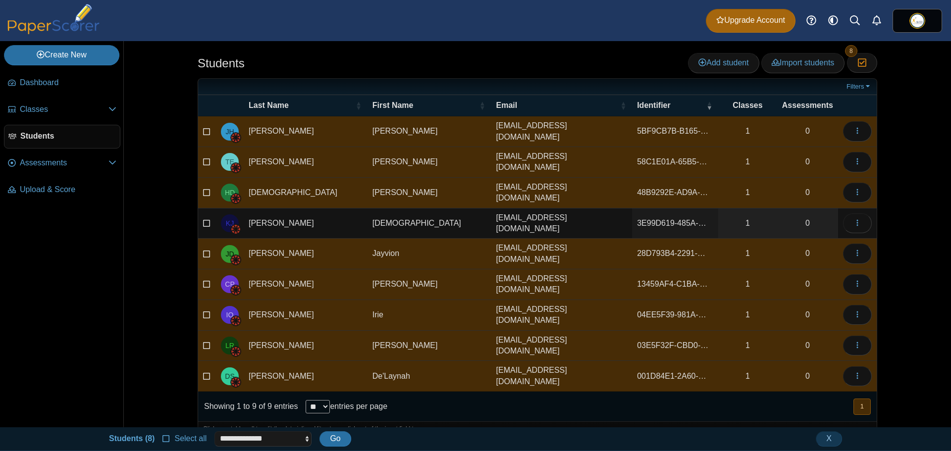
click at [206, 219] on icon at bounding box center [207, 222] width 8 height 7
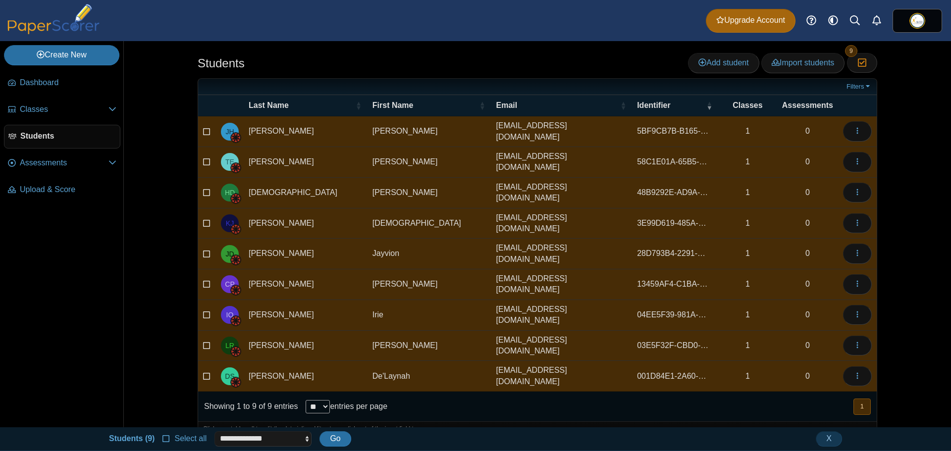
click at [253, 437] on div at bounding box center [538, 442] width 680 height 10
click at [250, 437] on select "**********" at bounding box center [263, 439] width 97 height 15
select select "******"
click at [215, 432] on select "**********" at bounding box center [263, 439] width 97 height 15
click at [338, 438] on span "Go" at bounding box center [335, 439] width 10 height 8
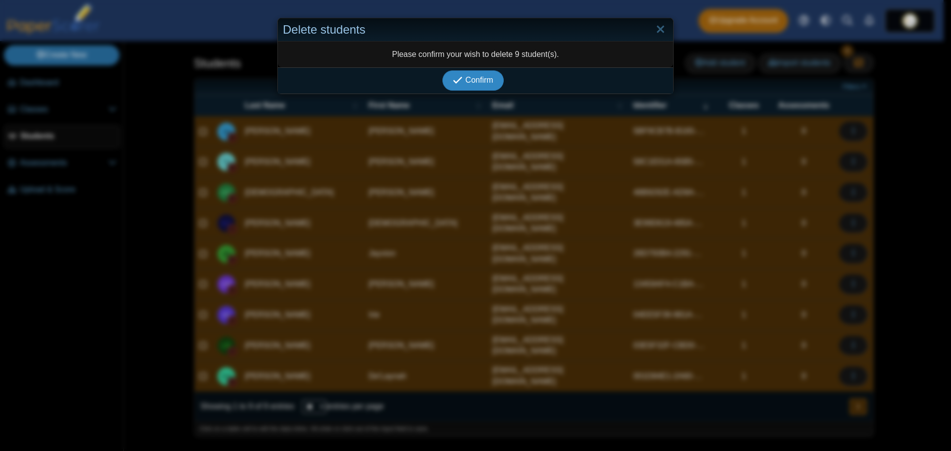
click at [476, 73] on button "Confirm" at bounding box center [472, 80] width 61 height 20
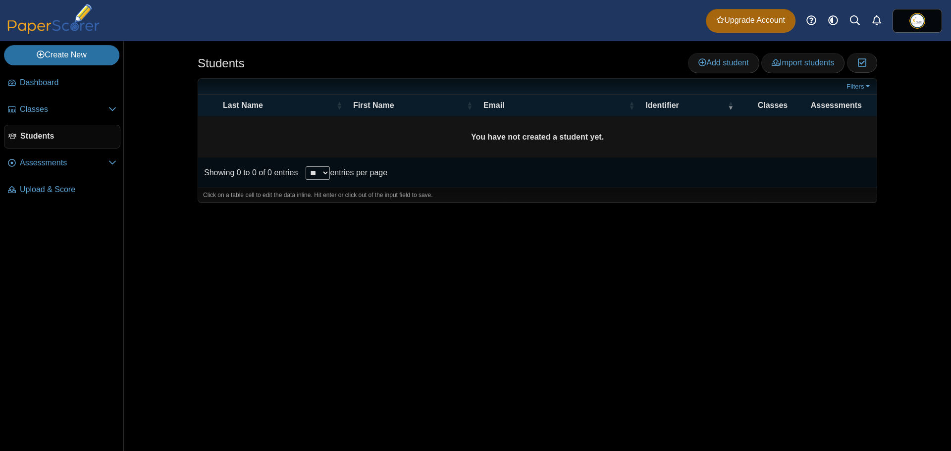
click at [508, 285] on div "Students Add student Import students Moderation 0" at bounding box center [537, 246] width 743 height 410
click at [707, 65] on span "Add student" at bounding box center [724, 62] width 50 height 8
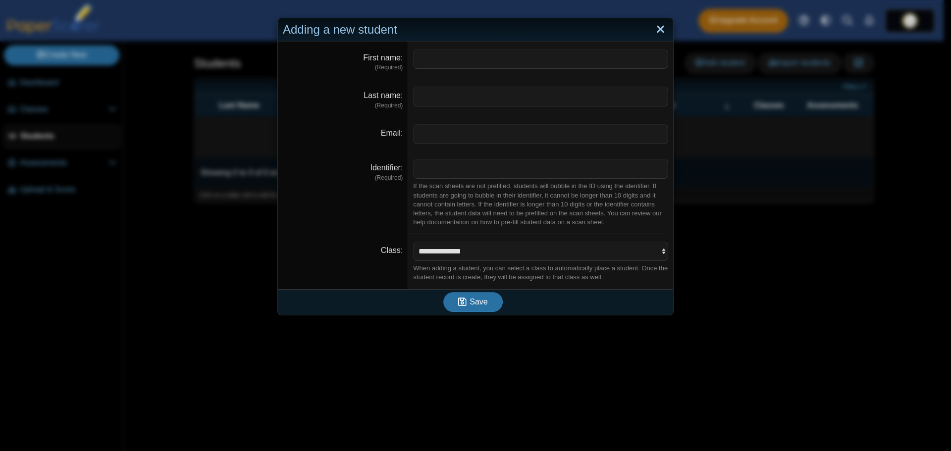
click at [656, 28] on link "Close" at bounding box center [660, 29] width 15 height 17
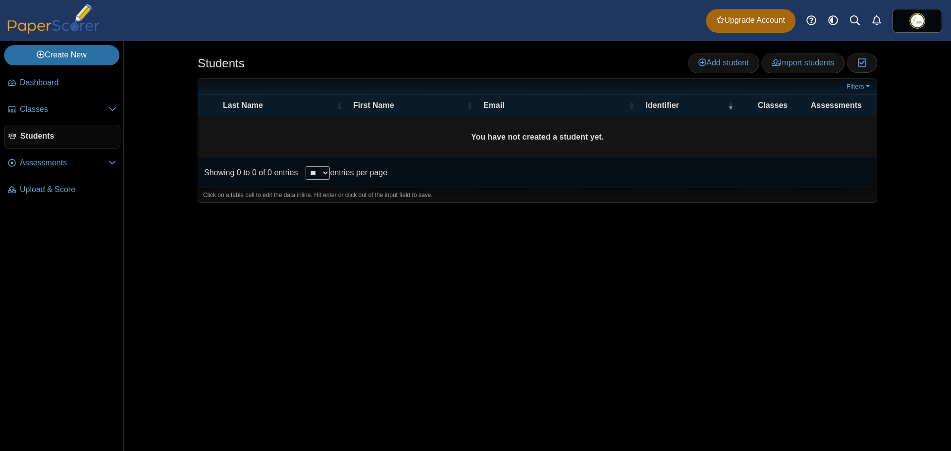
click at [692, 246] on div "Students Add student Import students Moderation 0" at bounding box center [537, 246] width 743 height 410
click at [46, 116] on link "Classes" at bounding box center [62, 110] width 116 height 24
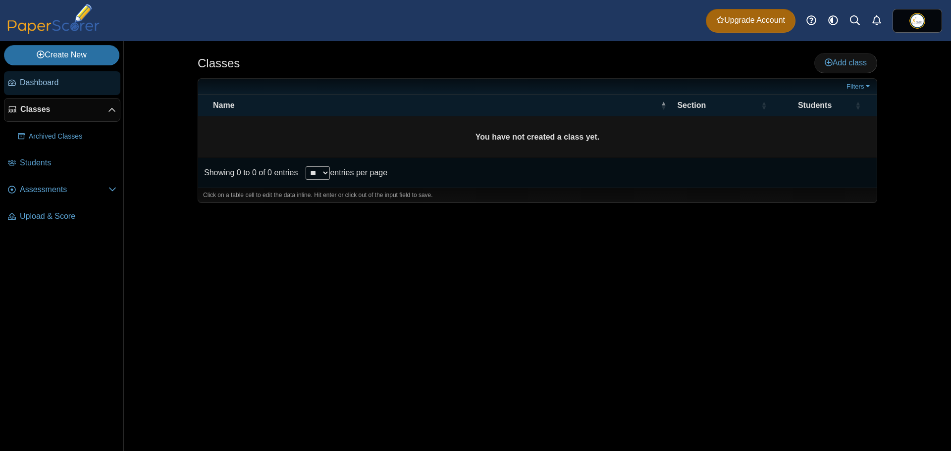
click at [24, 83] on span "Dashboard" at bounding box center [68, 82] width 97 height 11
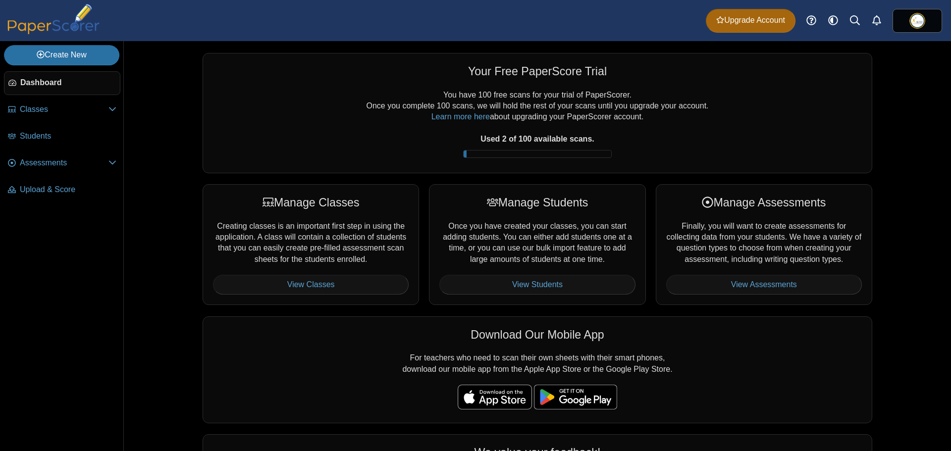
scroll to position [112, 0]
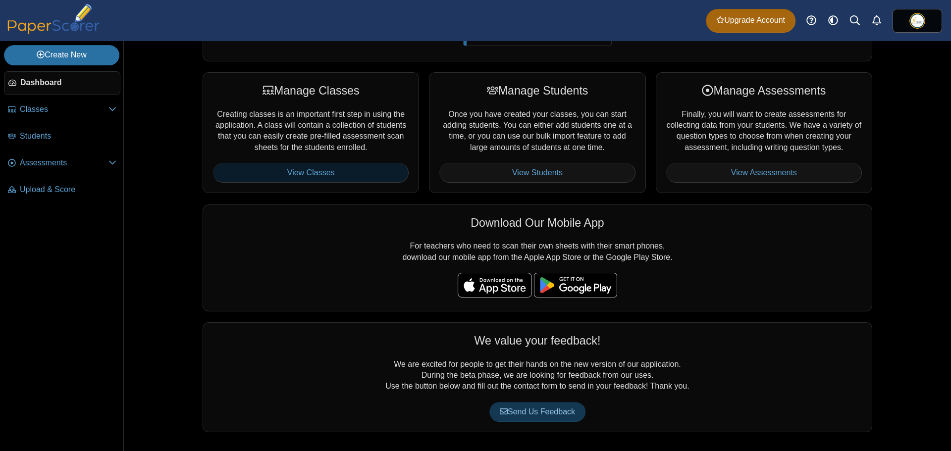
click at [319, 179] on link "View Classes" at bounding box center [311, 173] width 196 height 20
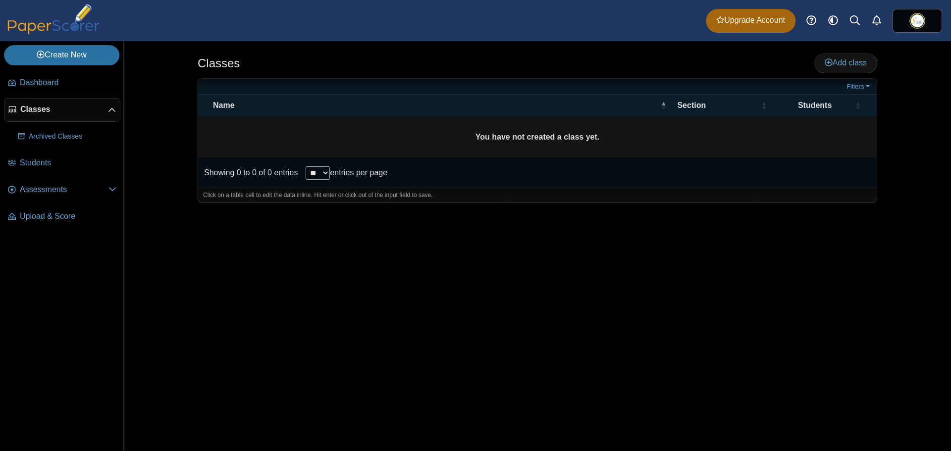
click at [350, 237] on div "Classes Add class Filters ** **" at bounding box center [537, 246] width 743 height 410
drag, startPoint x: 465, startPoint y: 130, endPoint x: 643, endPoint y: 136, distance: 177.5
click at [643, 136] on td "You have not created a class yet." at bounding box center [537, 137] width 679 height 42
drag, startPoint x: 683, startPoint y: 149, endPoint x: 769, endPoint y: 104, distance: 97.3
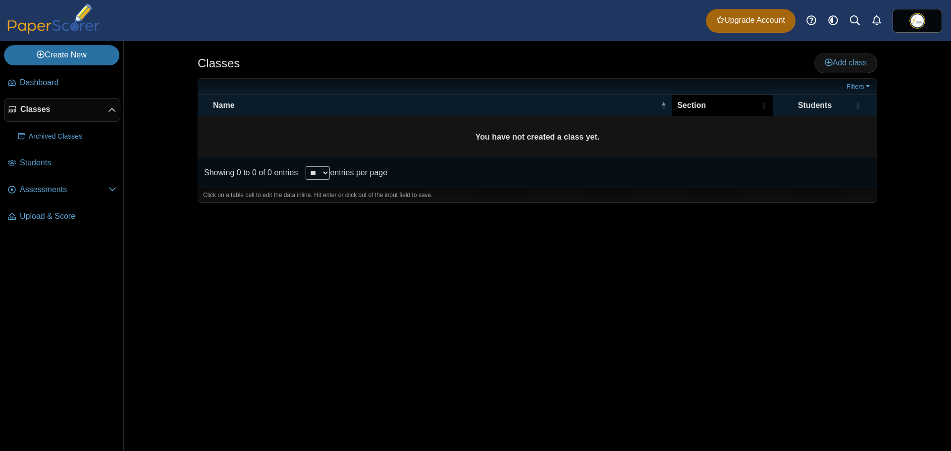
click at [684, 149] on td "You have not created a class yet." at bounding box center [537, 137] width 679 height 42
click at [817, 64] on link "Add class" at bounding box center [846, 63] width 63 height 20
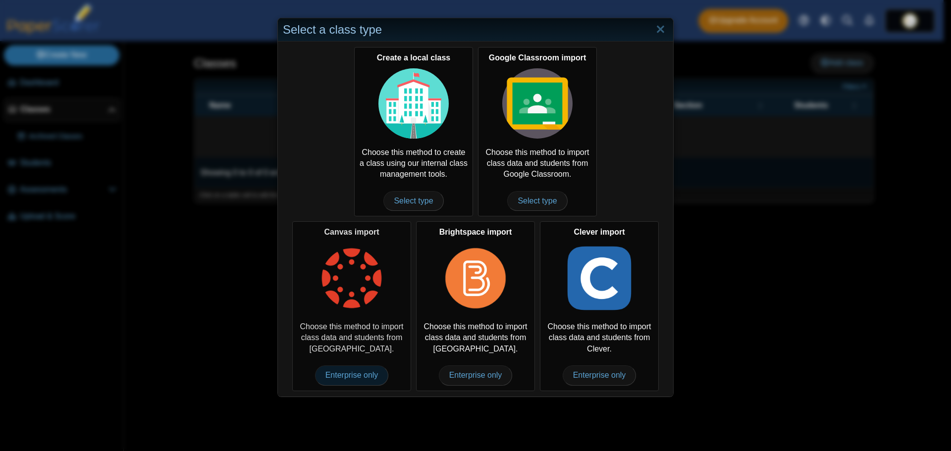
click at [357, 379] on span "Enterprise only" at bounding box center [352, 376] width 74 height 20
click at [658, 33] on link "Close" at bounding box center [660, 29] width 15 height 17
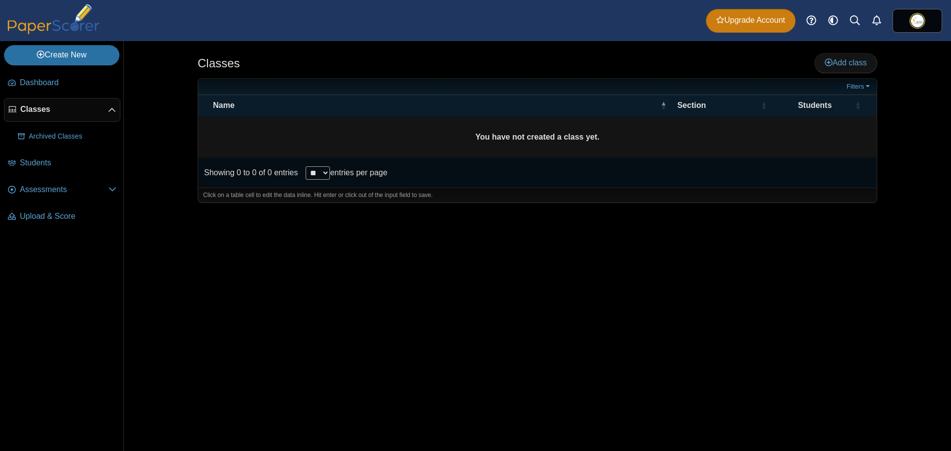
click at [726, 19] on span "Upgrade Account" at bounding box center [750, 20] width 69 height 11
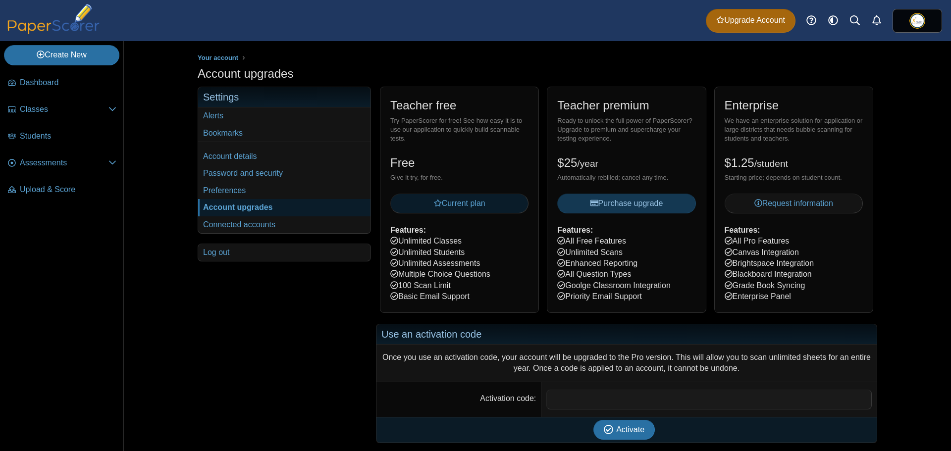
click at [469, 213] on button "Current plan" at bounding box center [459, 204] width 138 height 20
click at [462, 206] on span "Current plan" at bounding box center [460, 203] width 52 height 8
drag, startPoint x: 407, startPoint y: 241, endPoint x: 514, endPoint y: 300, distance: 122.6
click at [514, 300] on div "Teacher free Try PaperScorer for free! See how easy it is to use our applicatio…" at bounding box center [459, 200] width 159 height 226
click at [502, 296] on div "Teacher free Try PaperScorer for free! See how easy it is to use our applicatio…" at bounding box center [459, 200] width 159 height 226
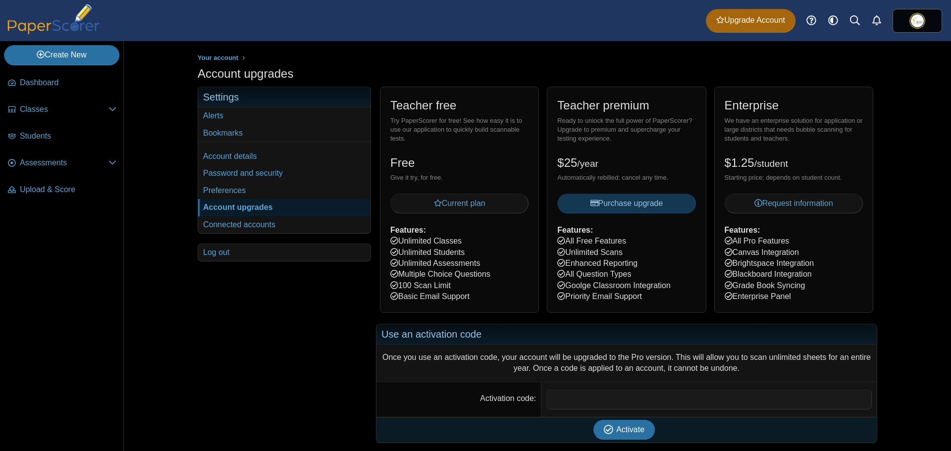
click at [479, 288] on div "Teacher free Try PaperScorer for free! See how easy it is to use our applicatio…" at bounding box center [459, 200] width 159 height 226
click at [431, 87] on div "Teacher free Try PaperScorer for free! See how easy it is to use our applicatio…" at bounding box center [459, 200] width 159 height 226
click at [405, 128] on div "Try PaperScorer for free! See how easy it is to use our application to quickly …" at bounding box center [459, 129] width 138 height 27
drag, startPoint x: 375, startPoint y: 133, endPoint x: 472, endPoint y: 286, distance: 181.2
click at [472, 286] on div "Teacher free Try PaperScorer for free! See how easy it is to use our applicatio…" at bounding box center [459, 200] width 167 height 226
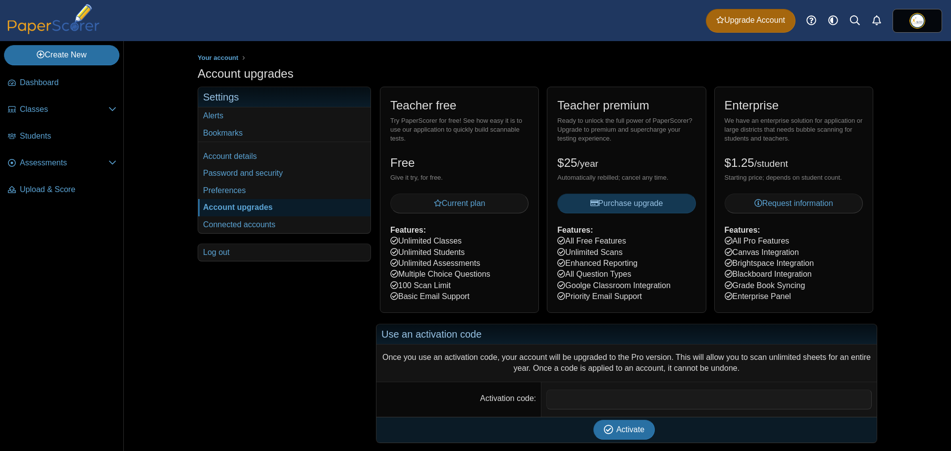
click at [456, 268] on div "Teacher free Try PaperScorer for free! See how easy it is to use our applicatio…" at bounding box center [459, 200] width 159 height 226
click at [20, 68] on ul "Dashboard Classes" at bounding box center [61, 138] width 123 height 142
click at [775, 201] on span "Request information" at bounding box center [794, 203] width 79 height 8
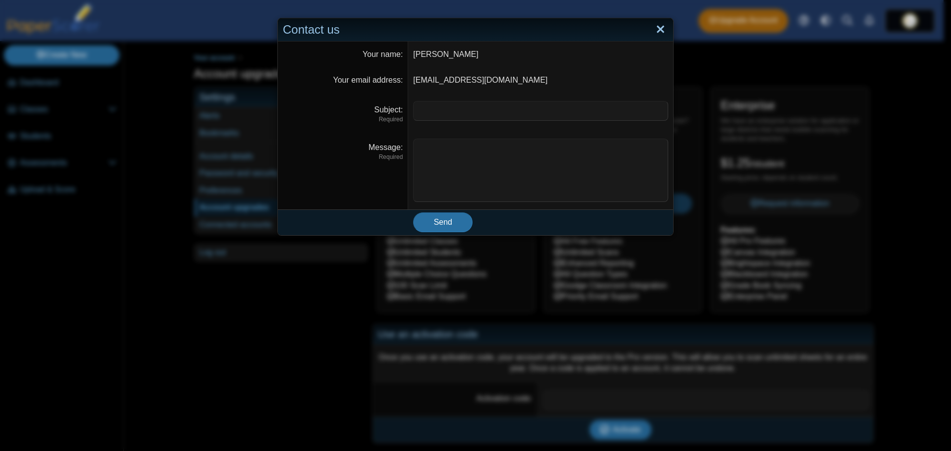
click at [660, 29] on link "Close" at bounding box center [660, 29] width 15 height 17
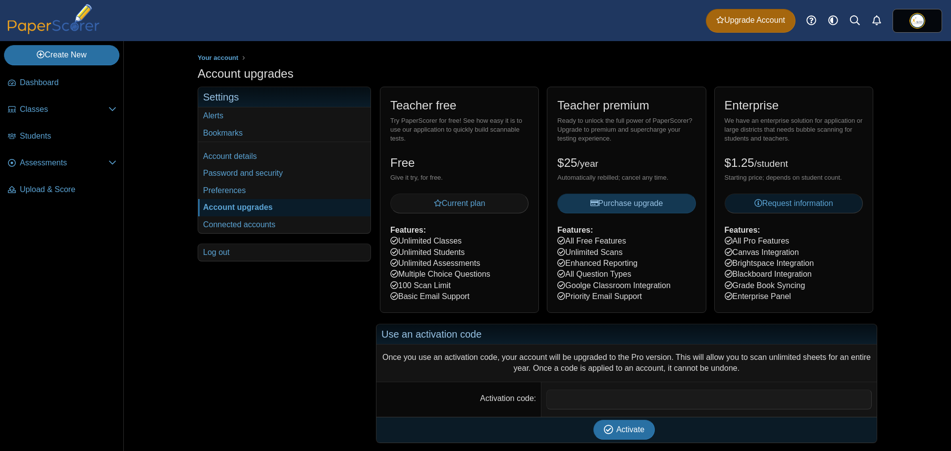
click at [818, 202] on span "Request information" at bounding box center [794, 203] width 79 height 8
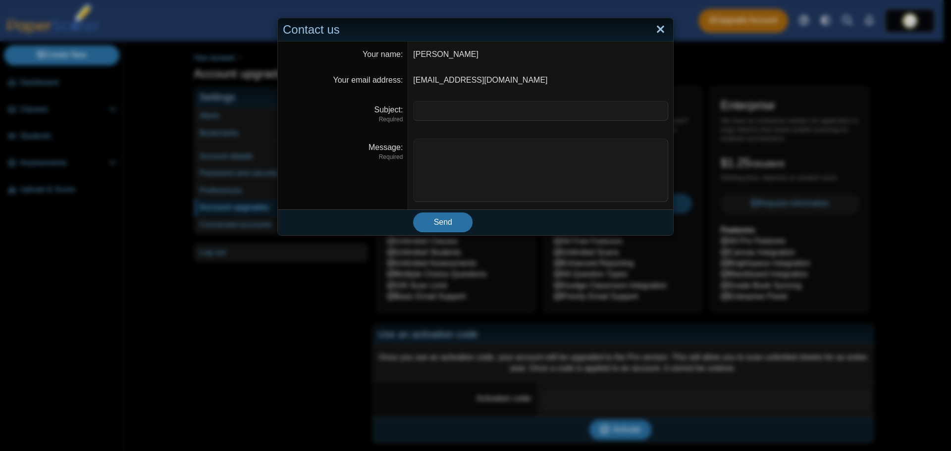
click at [664, 36] on link "Close" at bounding box center [660, 29] width 15 height 17
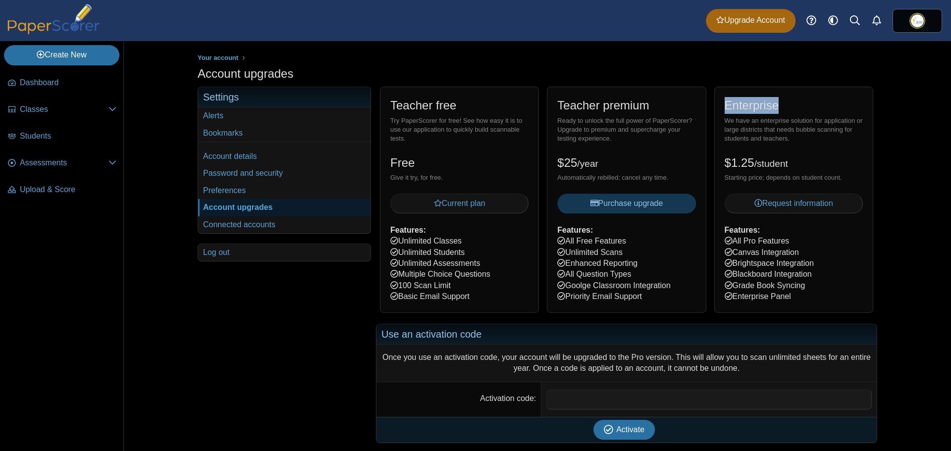
drag, startPoint x: 780, startPoint y: 104, endPoint x: 712, endPoint y: 107, distance: 67.4
click at [714, 107] on div "Enterprise We have an enterprise solution for application or large districts th…" at bounding box center [793, 200] width 159 height 226
copy h2 "Enterprise"
